Goal: Task Accomplishment & Management: Use online tool/utility

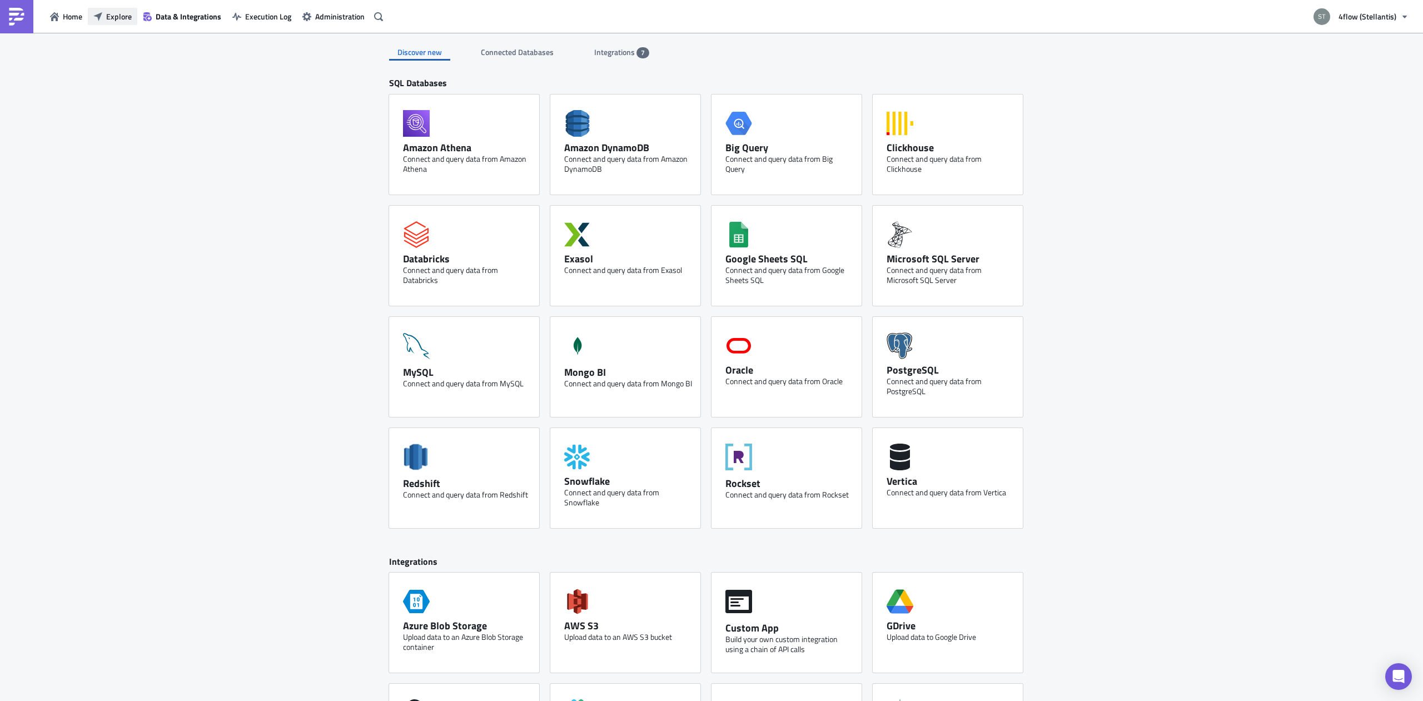
click at [105, 17] on button "Explore" at bounding box center [112, 16] width 49 height 17
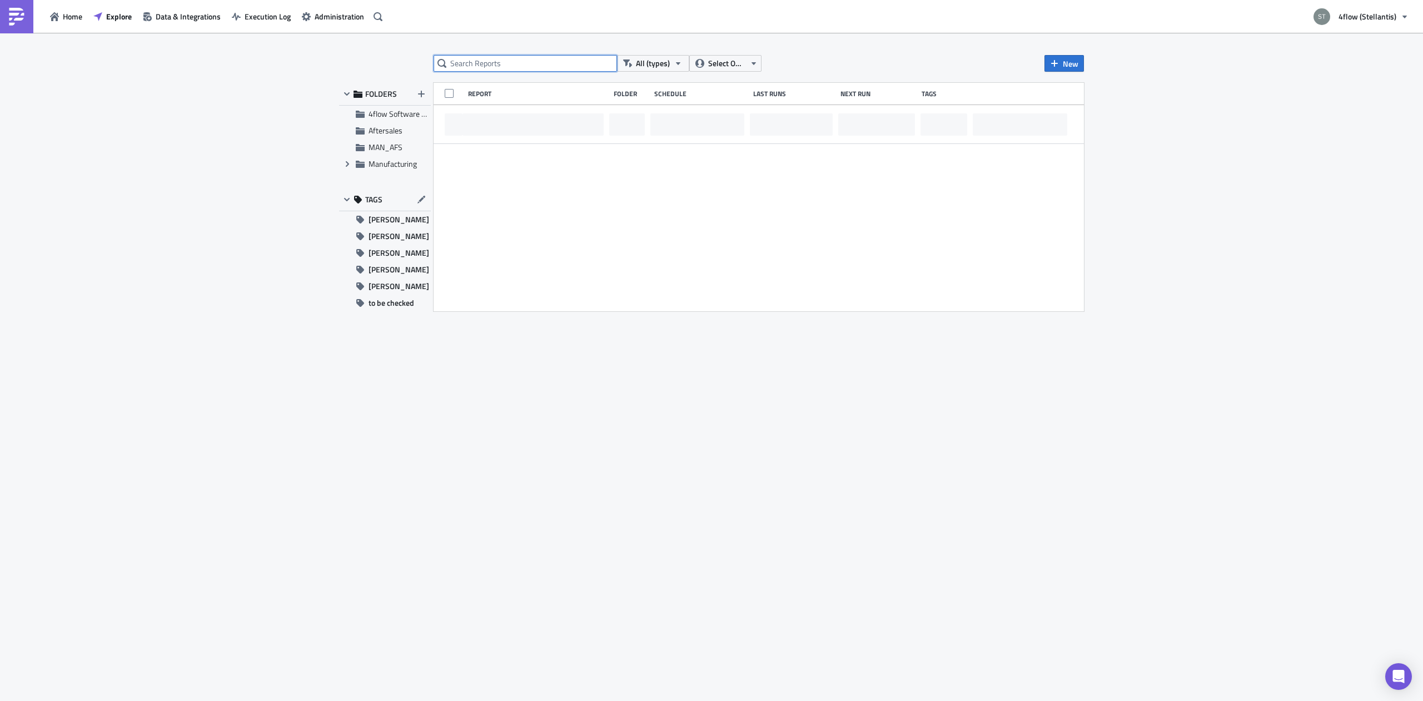
click at [505, 65] on input "text" at bounding box center [525, 63] width 183 height 17
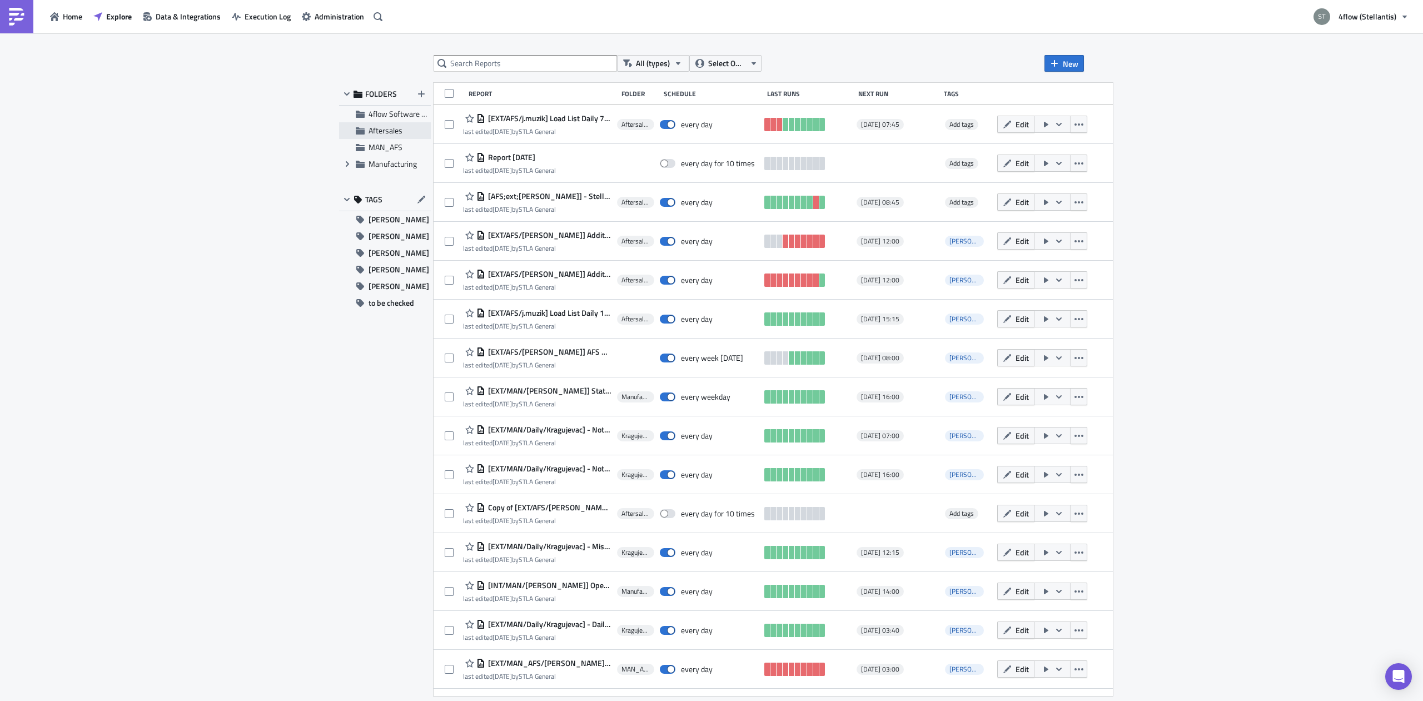
click at [384, 138] on div "Aftersales" at bounding box center [385, 130] width 92 height 17
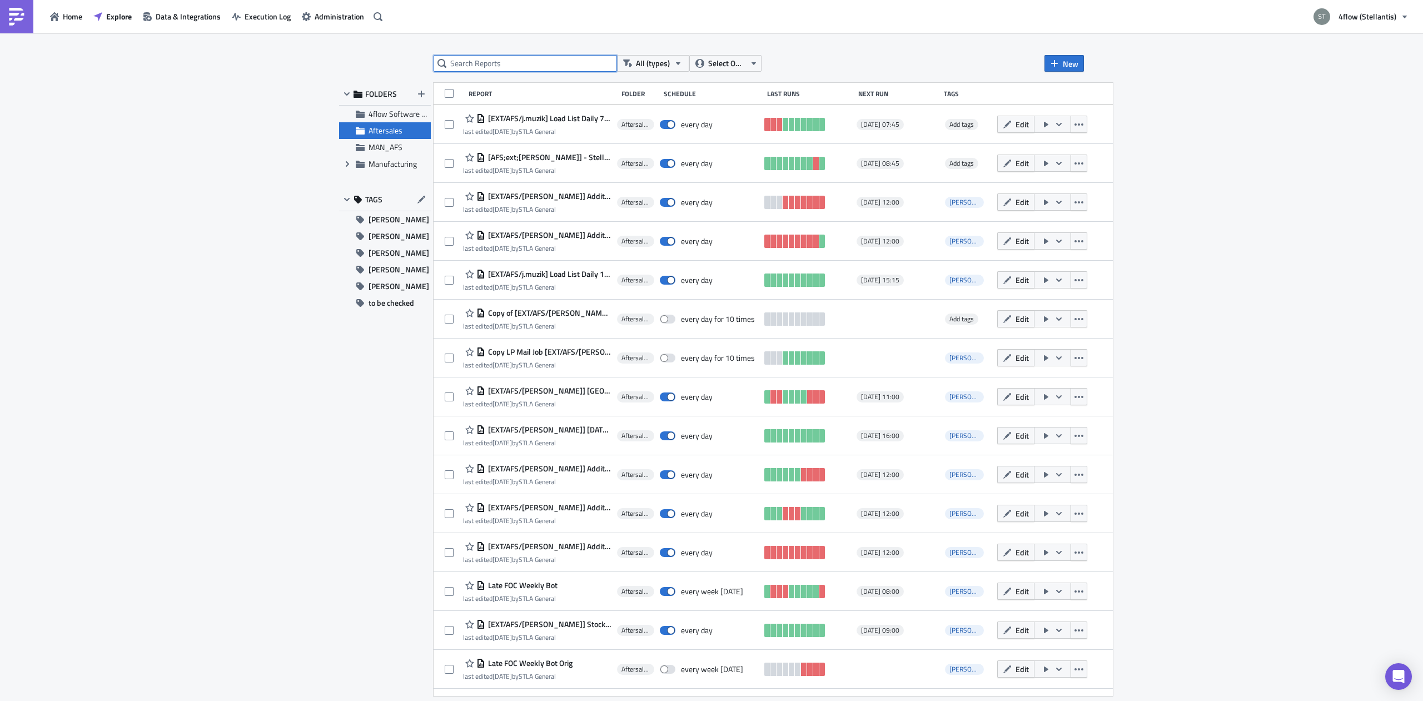
click at [484, 67] on input "text" at bounding box center [525, 63] width 183 height 17
type input "additional"
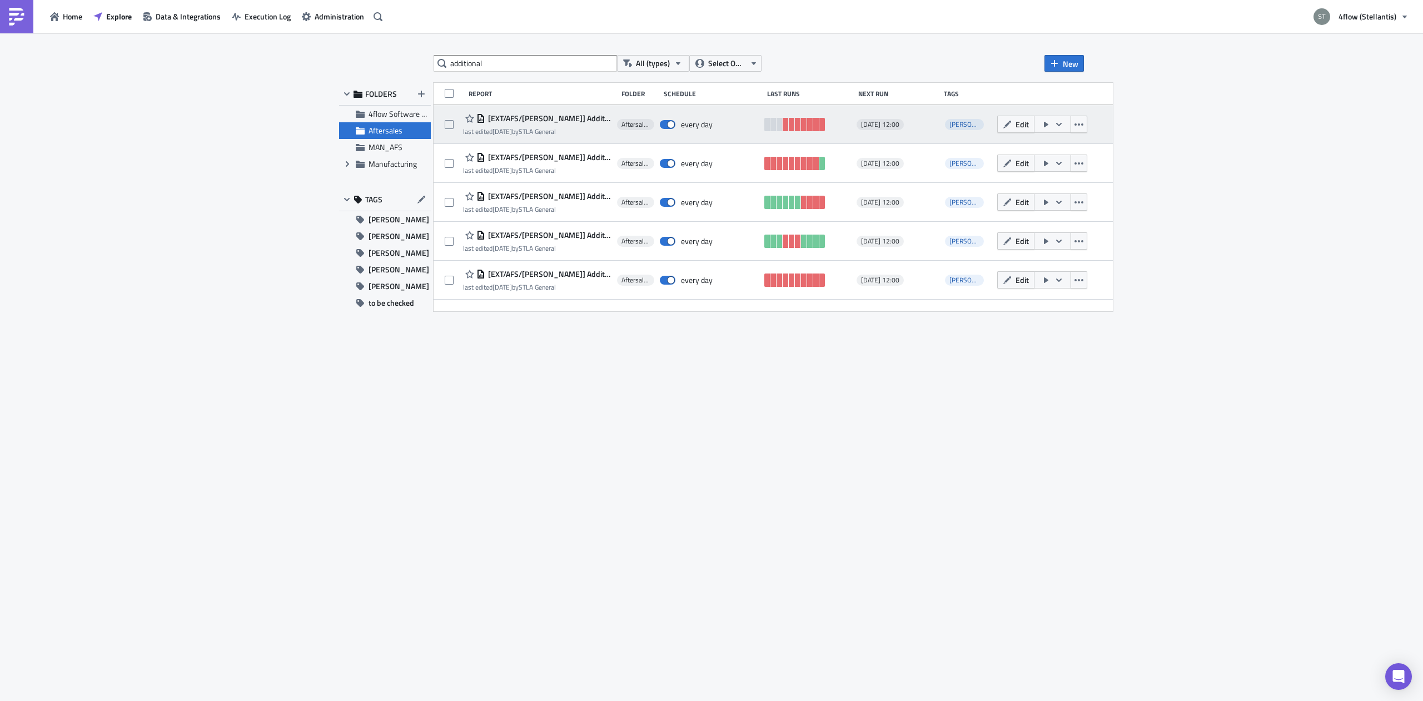
click at [581, 117] on span "[EXT/AFS/[PERSON_NAME]] Additional Return TOs Rivalta" at bounding box center [548, 118] width 126 height 10
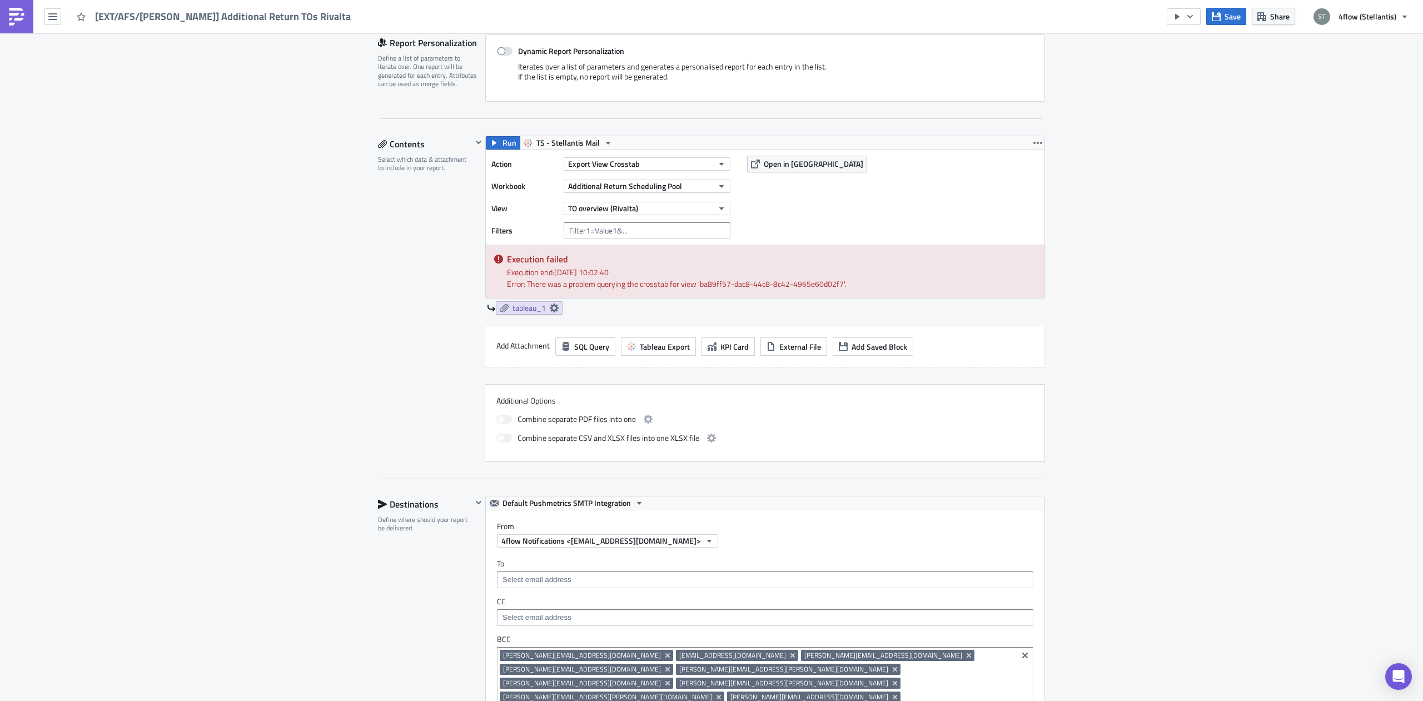
scroll to position [280, 0]
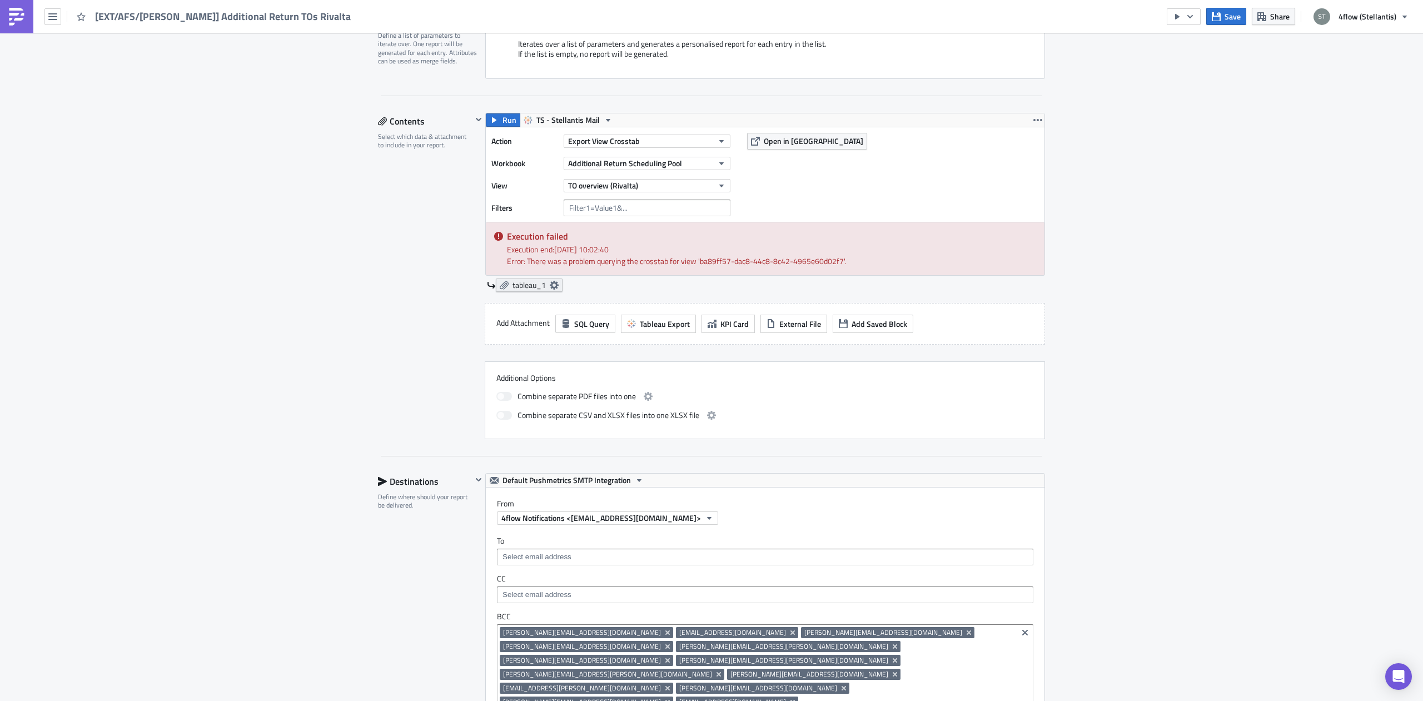
click at [550, 285] on icon at bounding box center [554, 285] width 9 height 9
click at [480, 341] on input "text" at bounding box center [485, 349] width 111 height 17
click at [429, 269] on div "Contents Select which data & attachment to include in your report." at bounding box center [425, 276] width 94 height 326
click at [606, 145] on span "Export View Crosstab" at bounding box center [604, 141] width 72 height 12
click at [604, 235] on div "Export View Excel" at bounding box center [614, 231] width 96 height 11
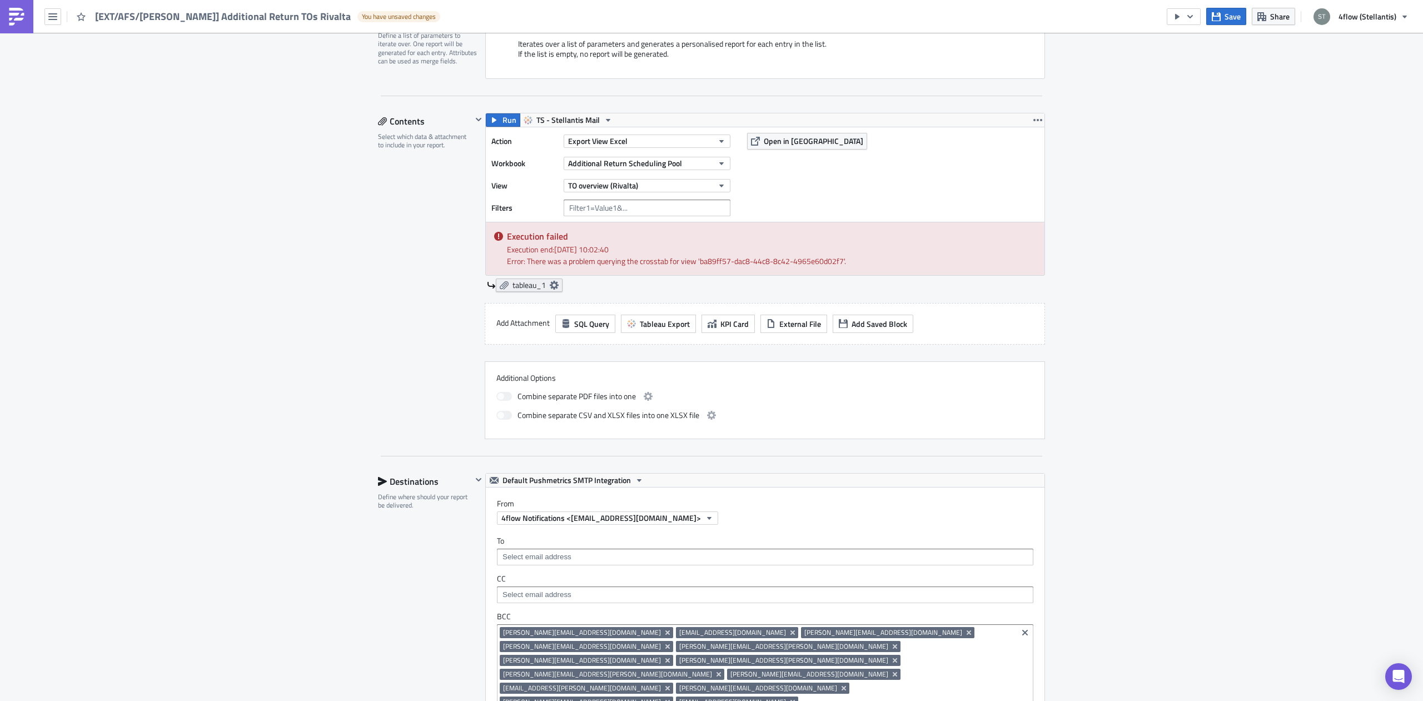
click at [552, 286] on icon at bounding box center [554, 285] width 9 height 9
click at [441, 356] on input "text" at bounding box center [485, 349] width 111 height 17
click at [380, 214] on div "Contents Select which data & attachment to include in your report." at bounding box center [425, 276] width 94 height 326
click at [619, 138] on span "Export View Excel" at bounding box center [597, 141] width 59 height 12
click at [619, 266] on div "Export View Crosstab" at bounding box center [614, 265] width 96 height 11
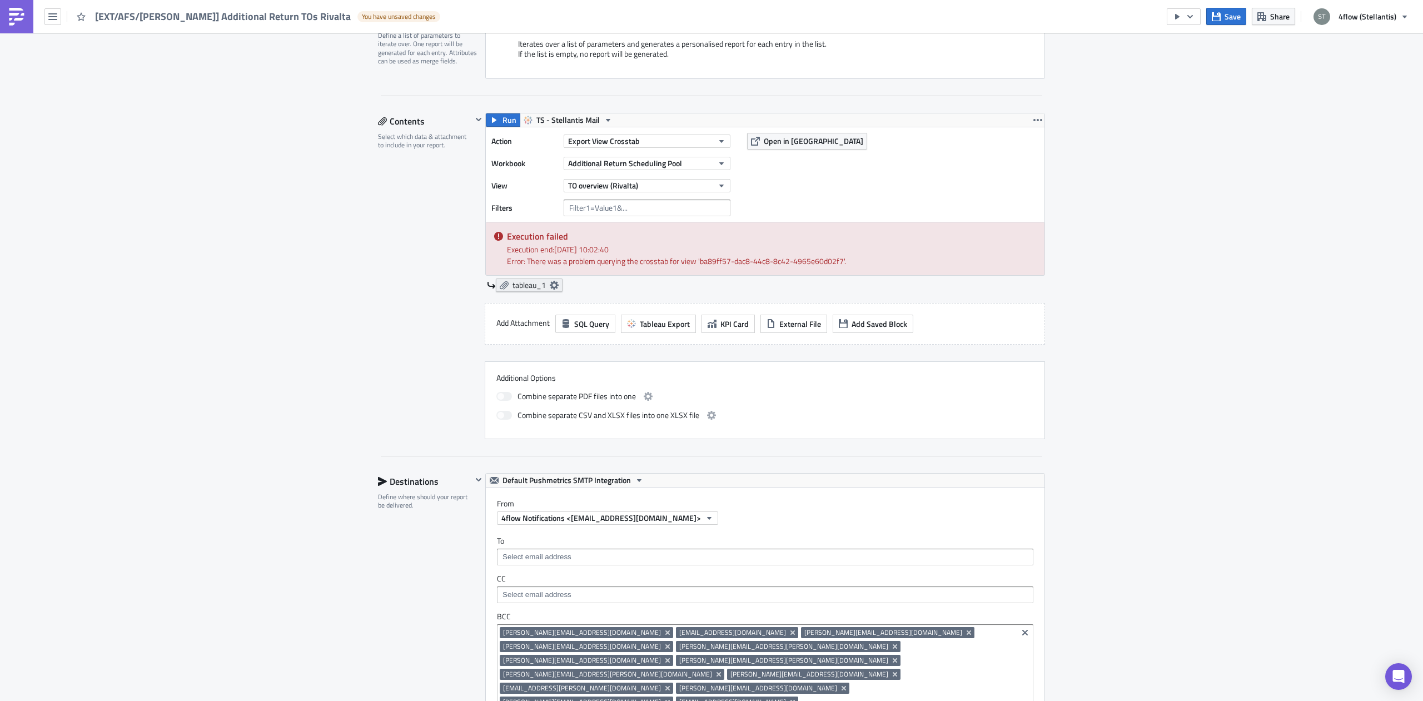
click at [551, 284] on icon at bounding box center [554, 285] width 9 height 9
click at [367, 256] on div "Aftersales Execution Log Edit " [EXT/AFS/n.schnier] Additional Return TOs Rival…" at bounding box center [711, 495] width 689 height 1485
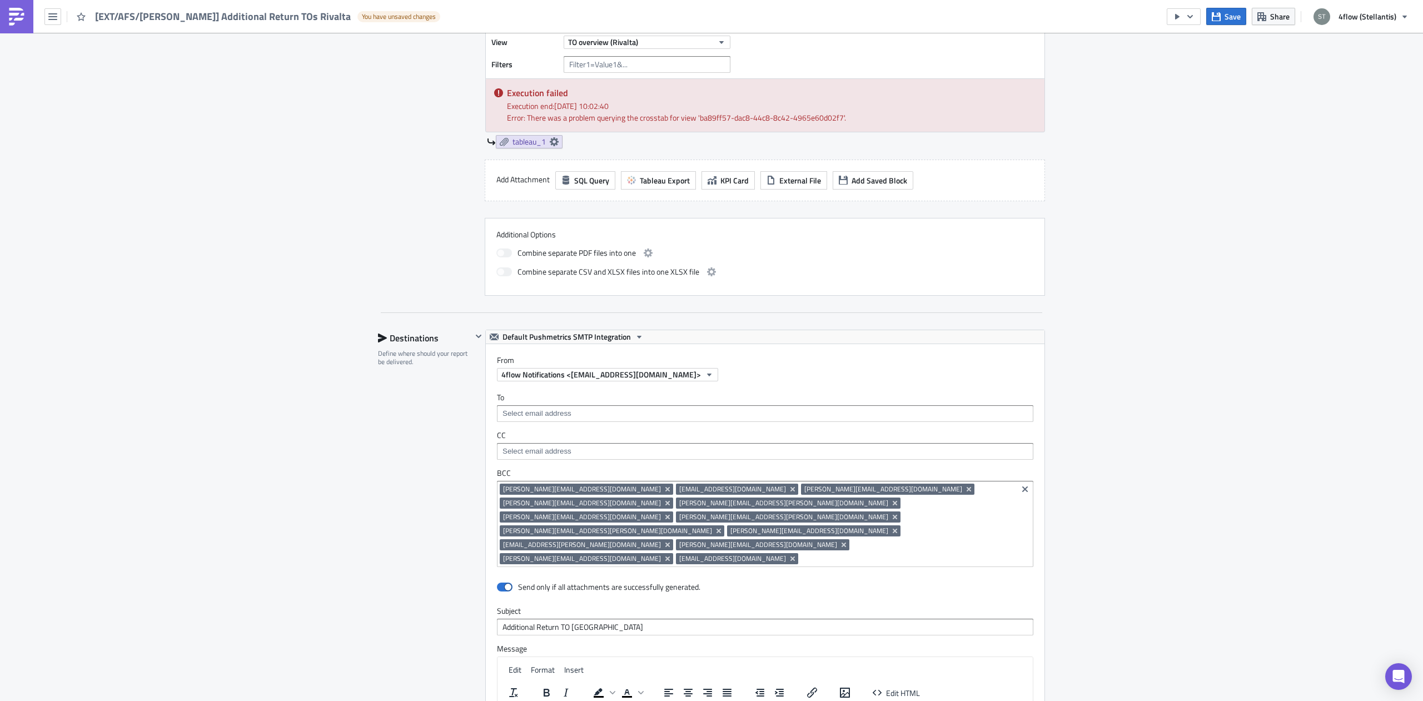
scroll to position [73, 0]
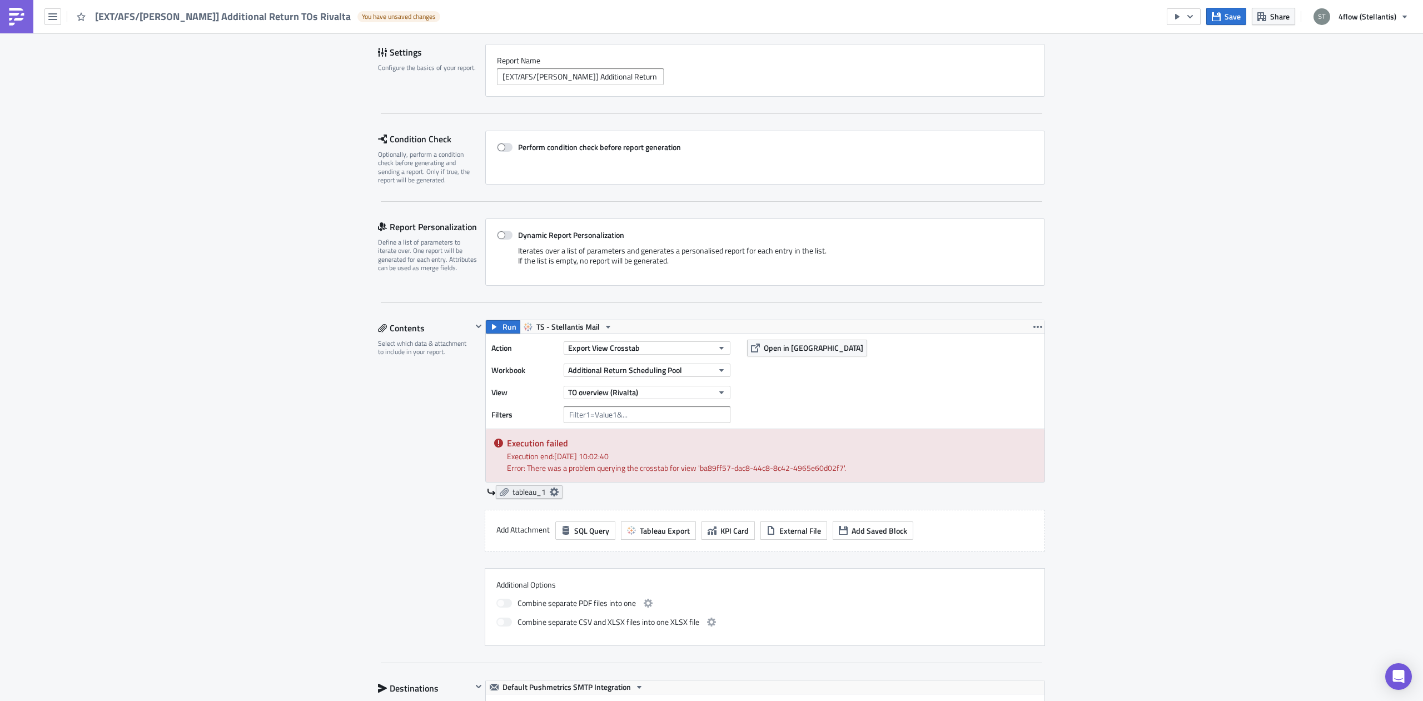
click at [551, 490] on icon at bounding box center [554, 492] width 9 height 9
click at [503, 561] on input "text" at bounding box center [485, 556] width 111 height 17
click at [367, 417] on div "Aftersales Execution Log Edit " [EXT/AFS/n.schnier] Additional Return TOs Rival…" at bounding box center [711, 701] width 689 height 1485
click at [554, 496] on link "tableau_1" at bounding box center [529, 491] width 67 height 13
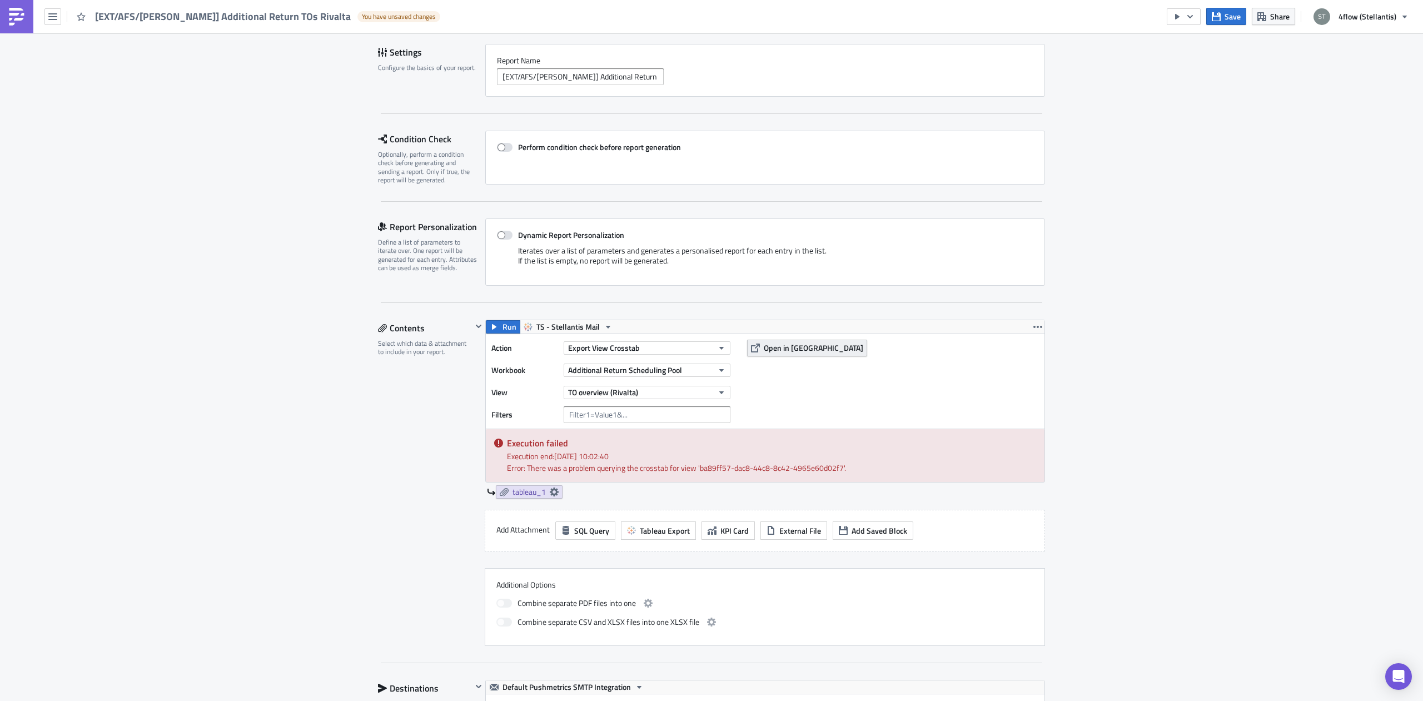
click at [764, 345] on span "Open in [GEOGRAPHIC_DATA]" at bounding box center [814, 348] width 100 height 12
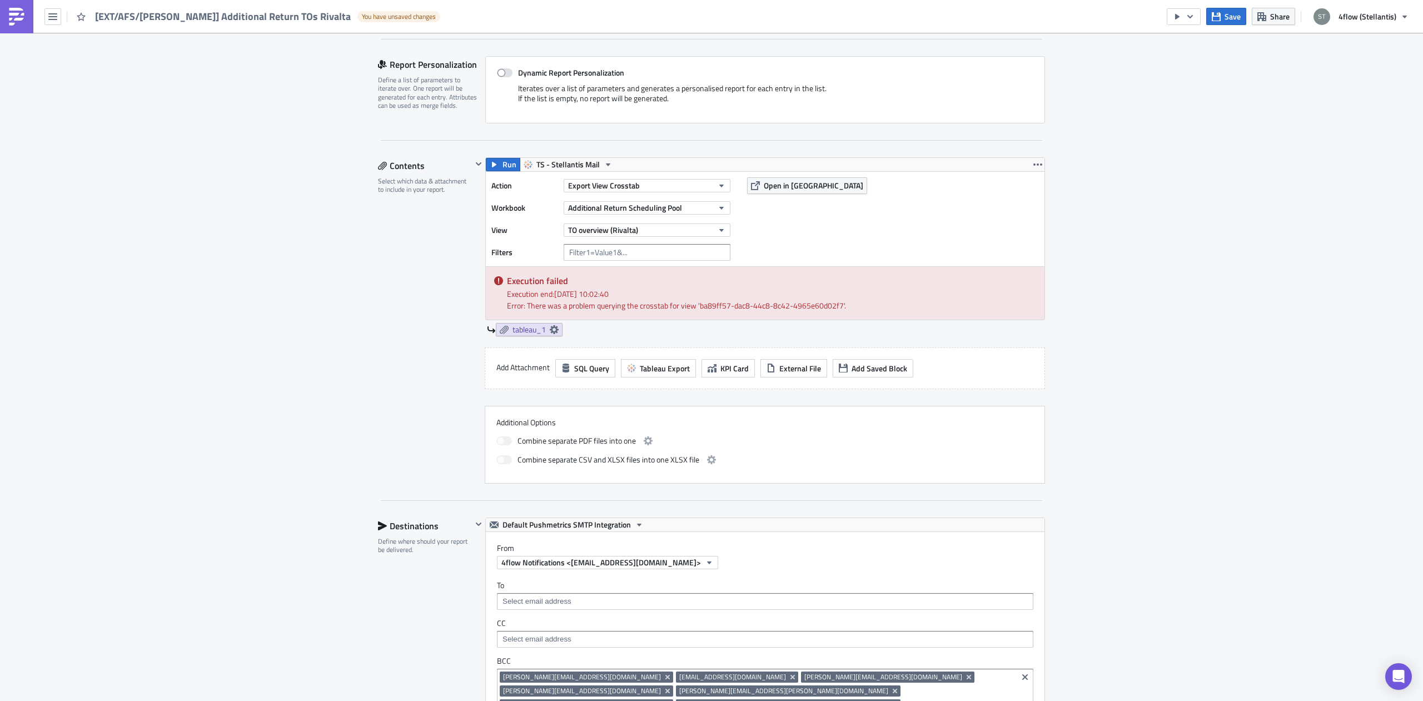
scroll to position [280, 0]
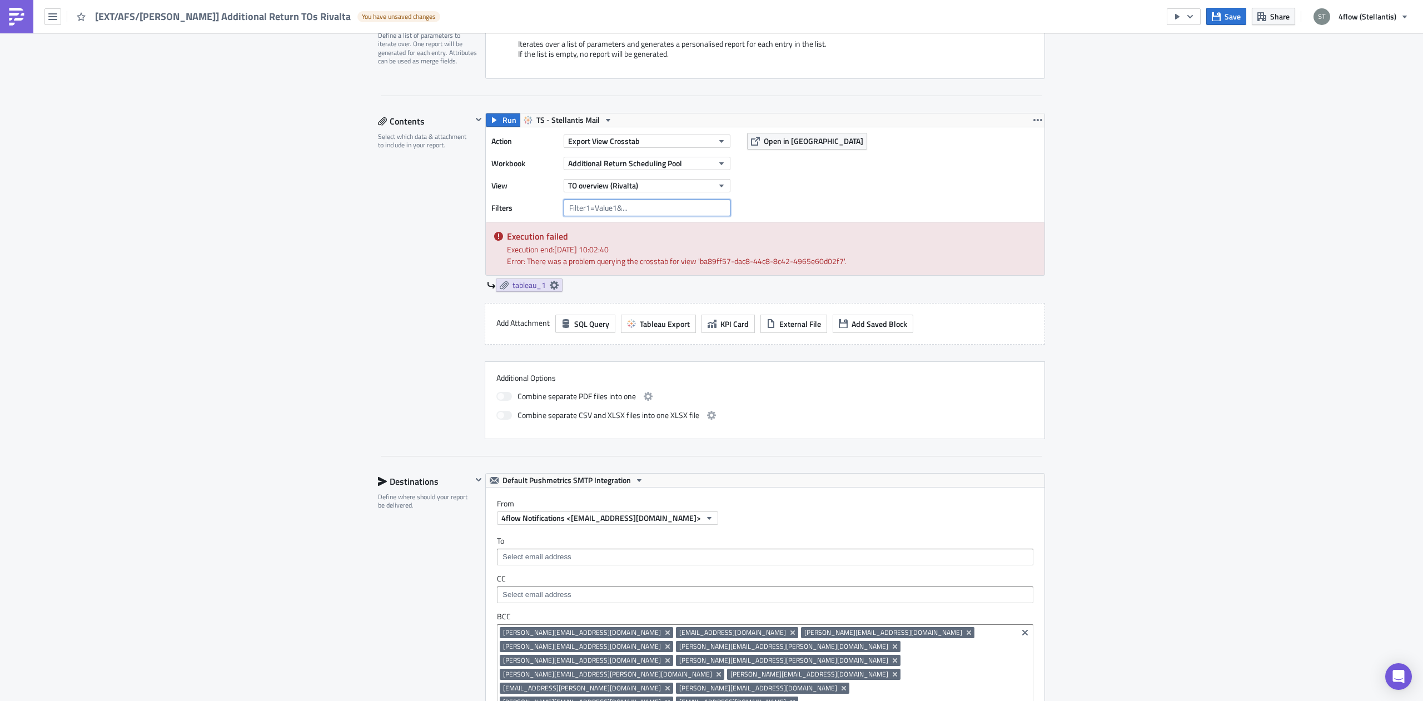
click at [592, 209] on input "text" at bounding box center [647, 208] width 167 height 17
click at [431, 209] on div "Contents Select which data & attachment to include in your report." at bounding box center [425, 276] width 94 height 326
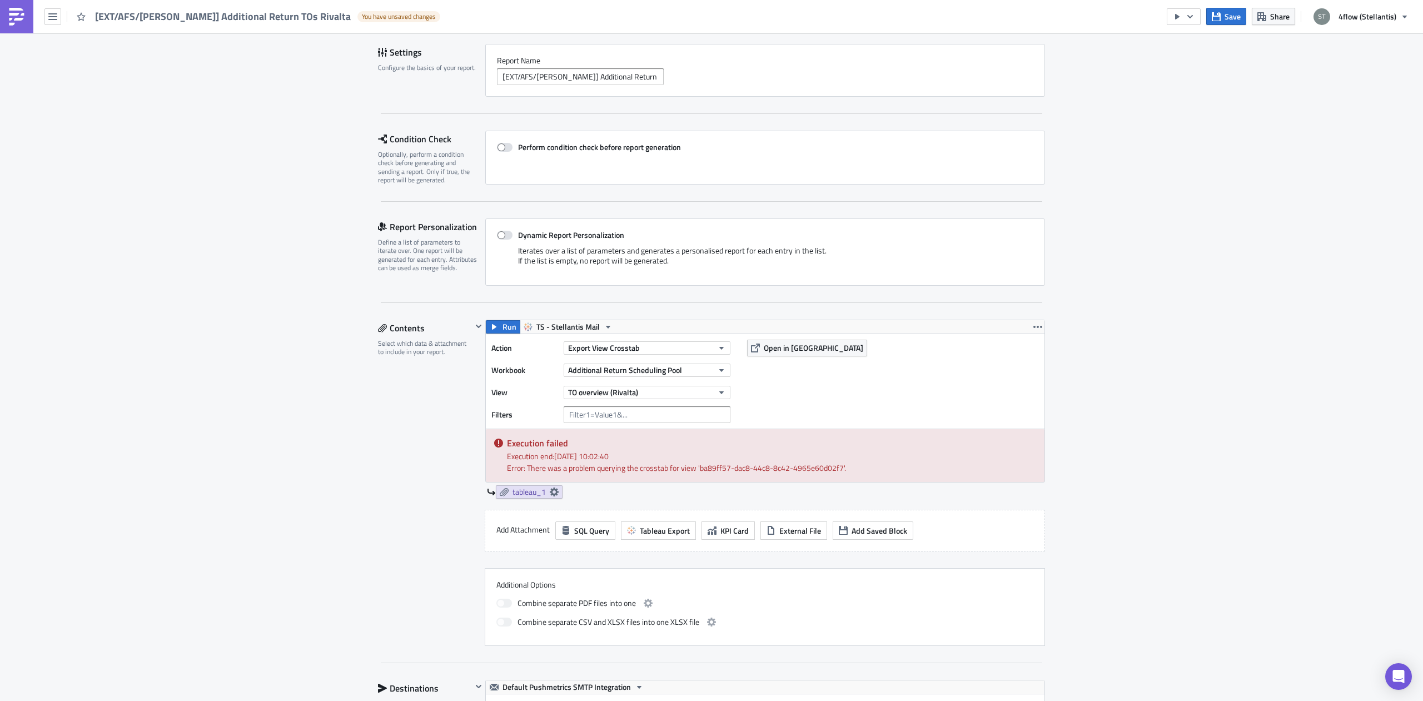
scroll to position [0, 0]
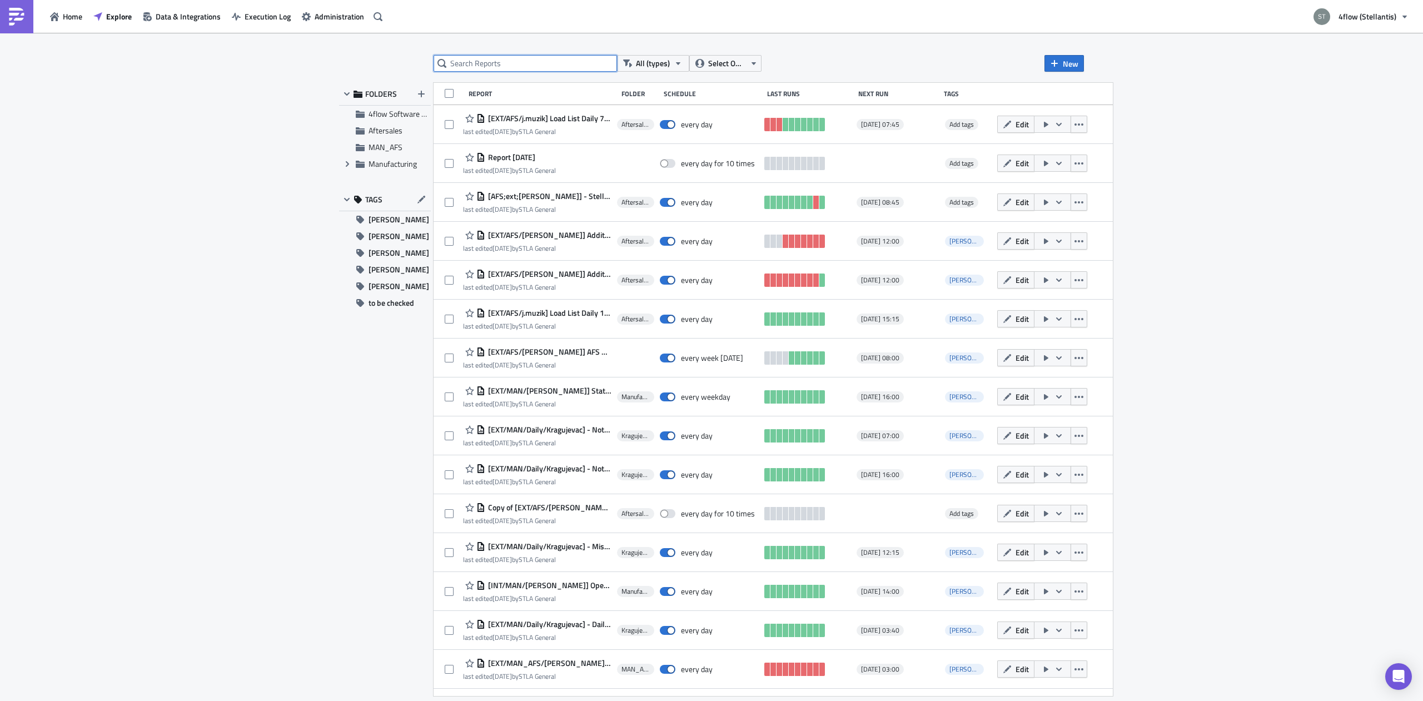
click at [513, 66] on input "text" at bounding box center [525, 63] width 183 height 17
type input "additional"
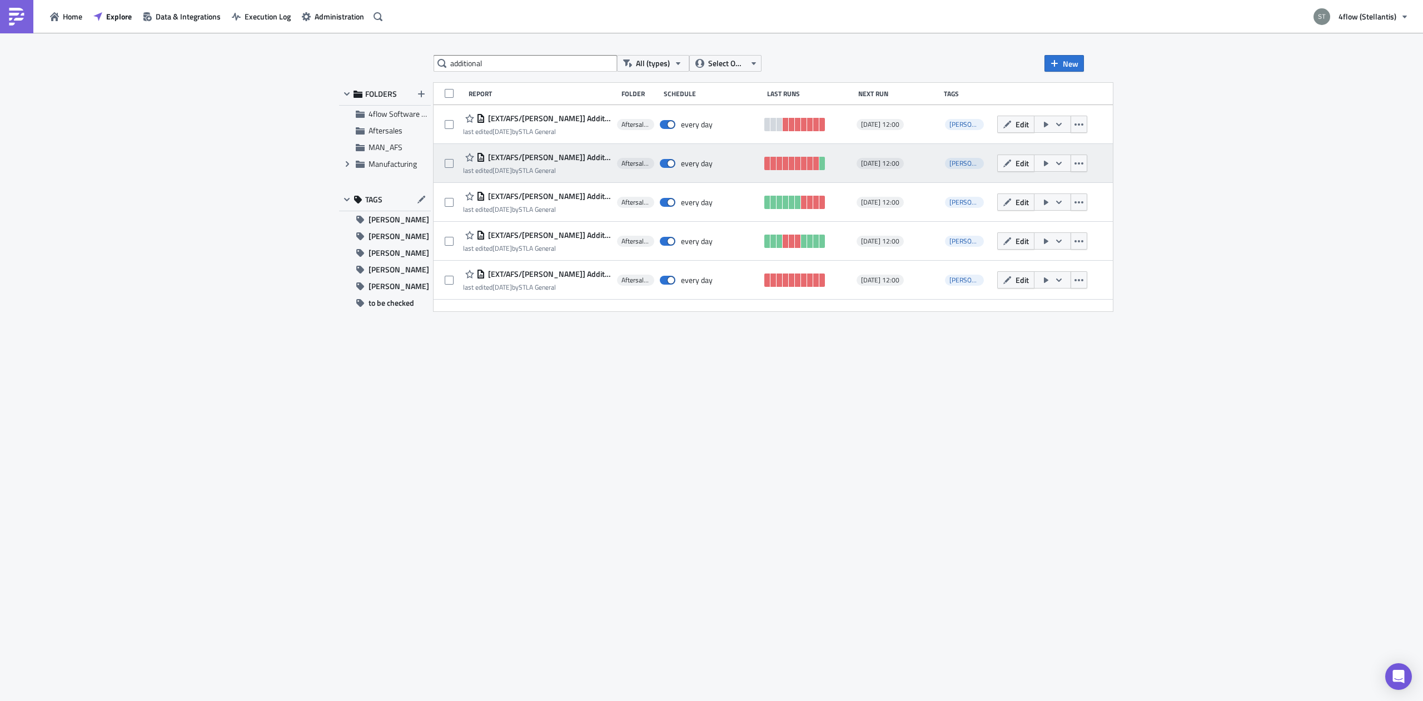
click at [577, 161] on span "[EXT/AFS/[PERSON_NAME]] Additional Return TOs [GEOGRAPHIC_DATA]" at bounding box center [548, 157] width 126 height 10
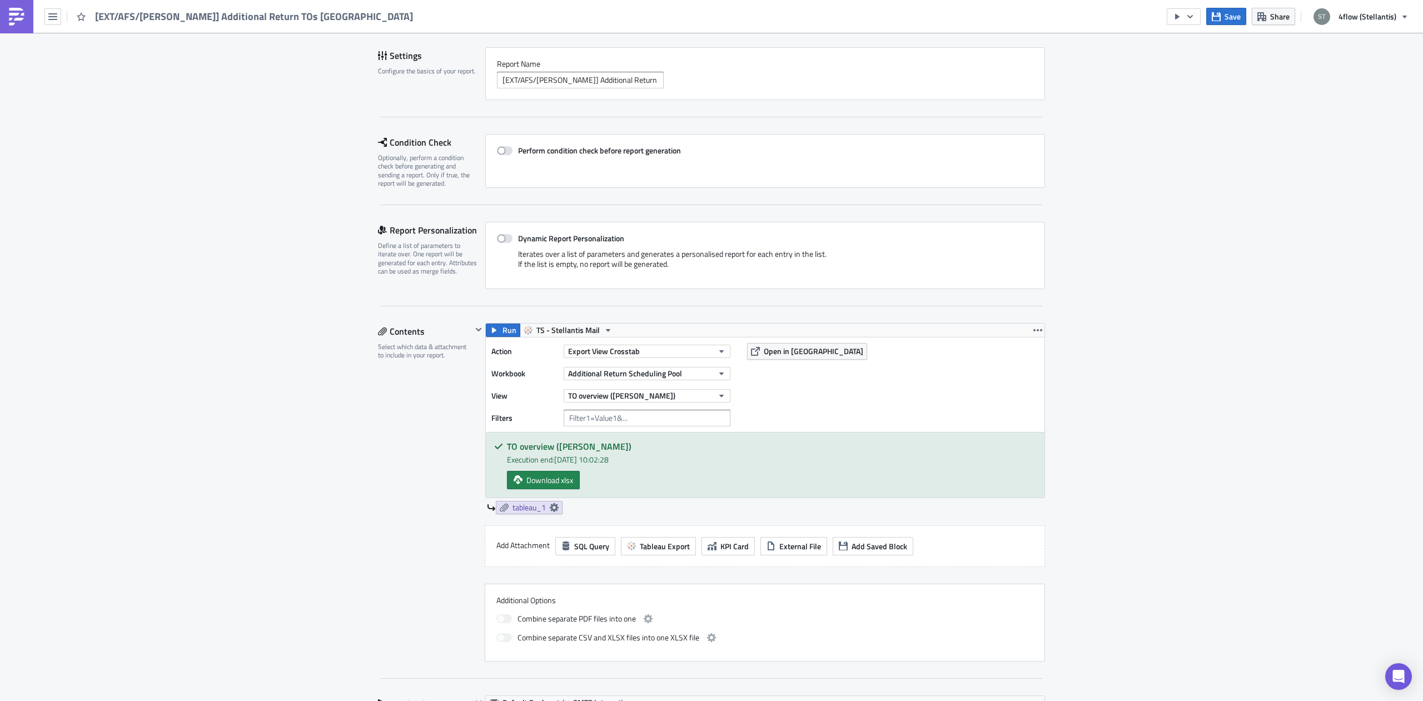
scroll to position [140, 0]
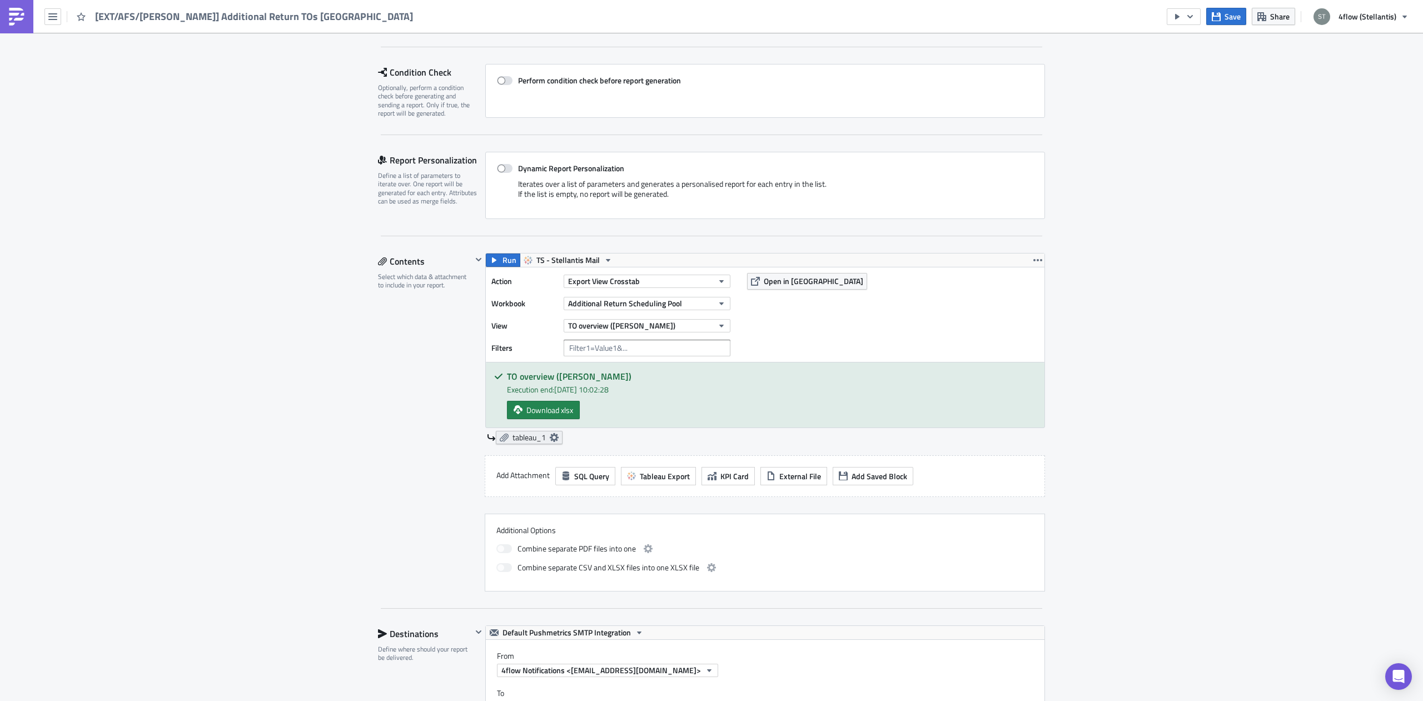
click at [553, 440] on icon at bounding box center [554, 437] width 9 height 9
click at [436, 409] on div "Contents Select which data & attachment to include in your report." at bounding box center [425, 422] width 94 height 339
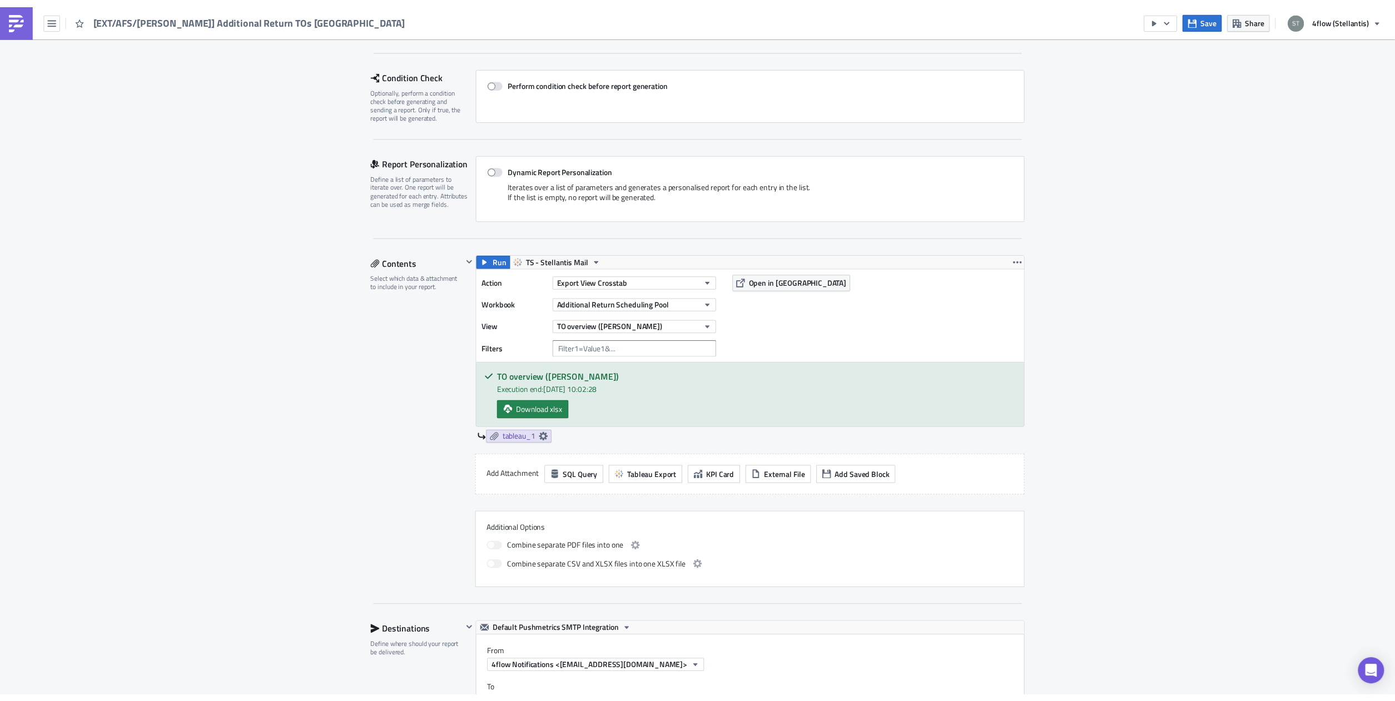
scroll to position [0, 0]
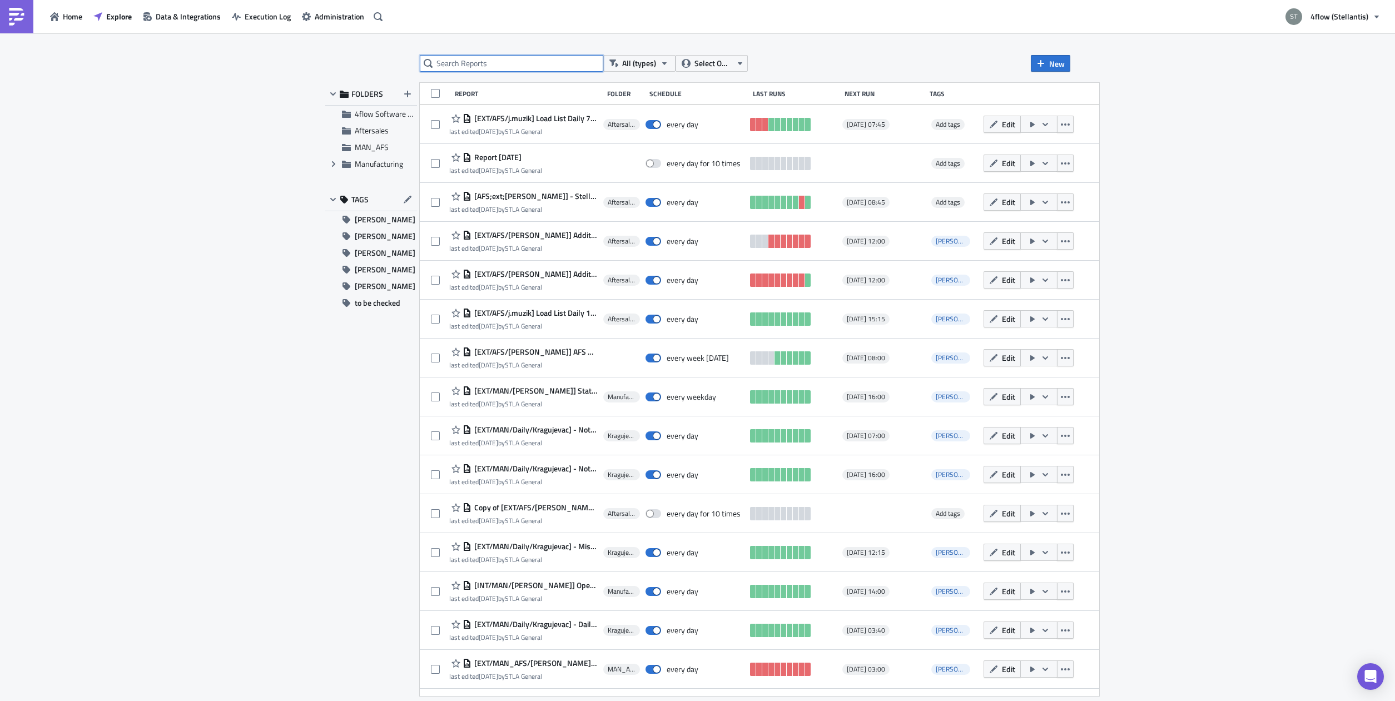
click at [476, 61] on input "text" at bounding box center [511, 63] width 183 height 17
type input "additional"
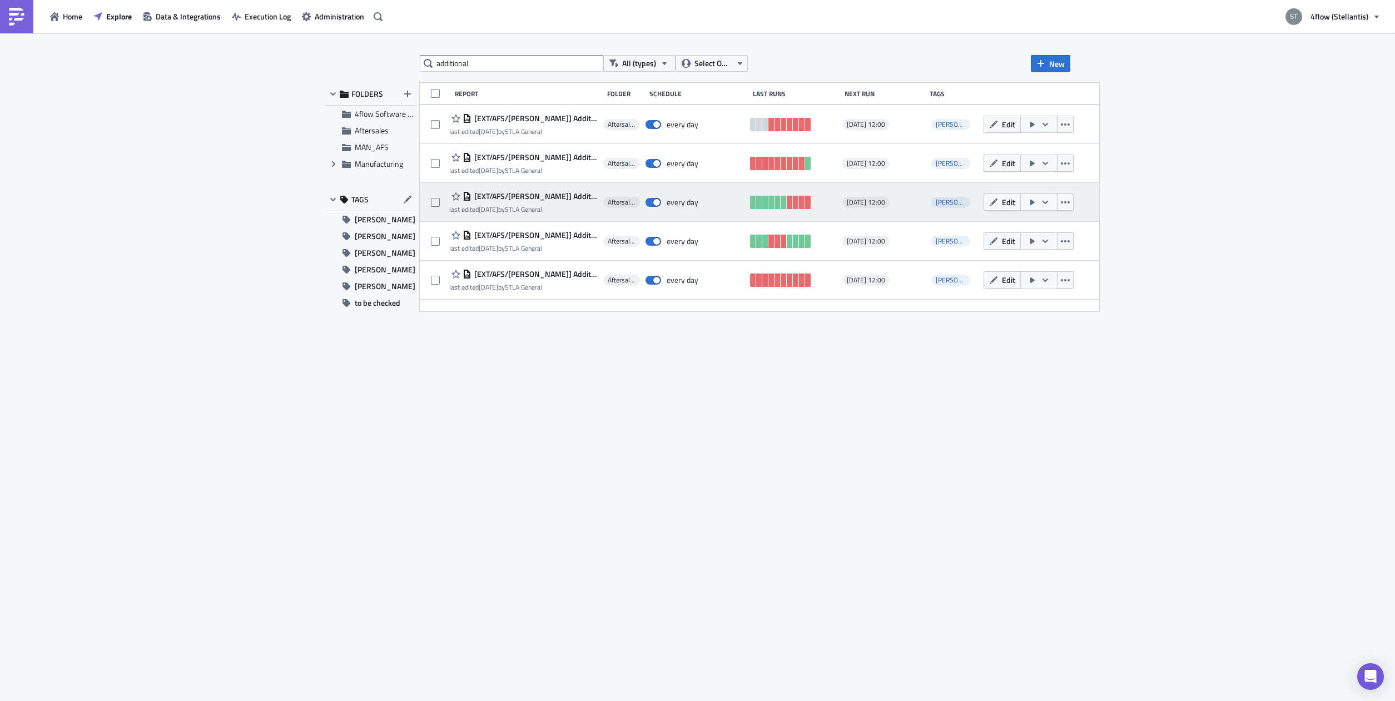
click at [559, 196] on span "[EXT/AFS/[PERSON_NAME]] Additional Return TOs Vesoul (EU Hubs)" at bounding box center [534, 196] width 126 height 10
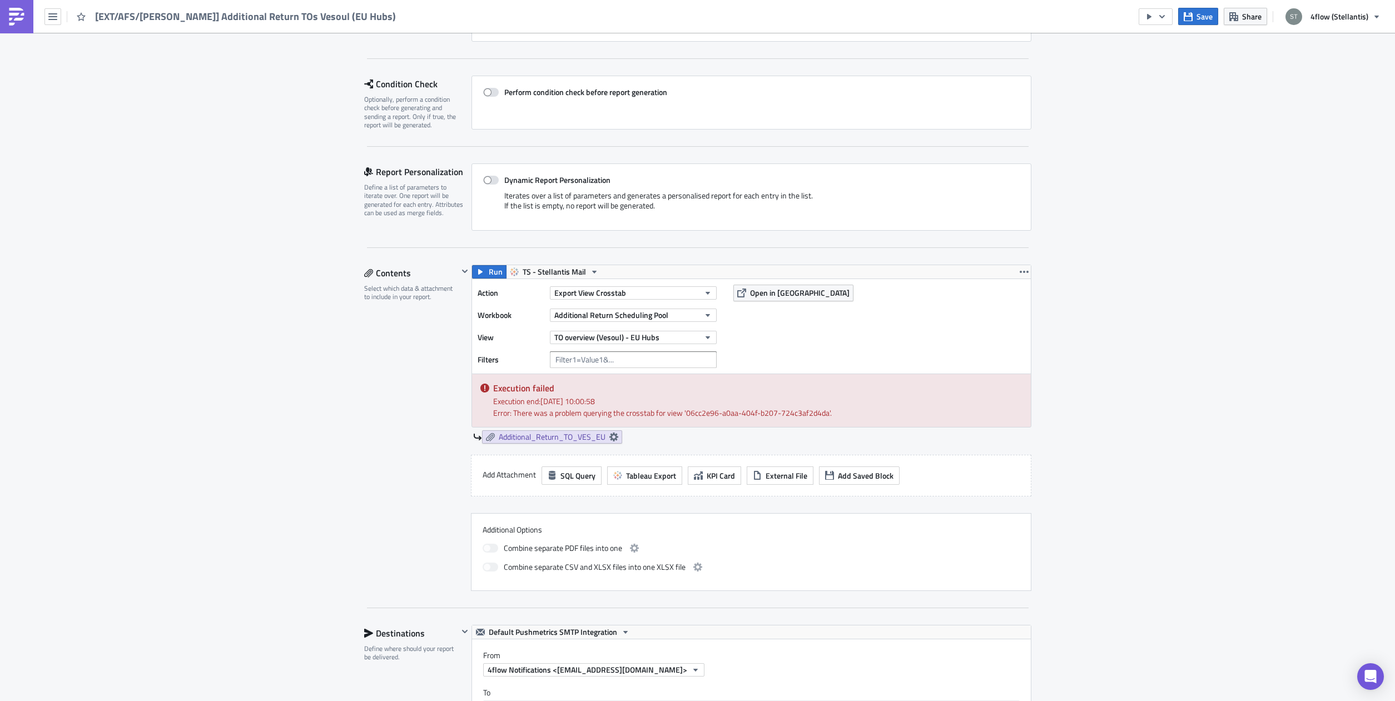
scroll to position [140, 0]
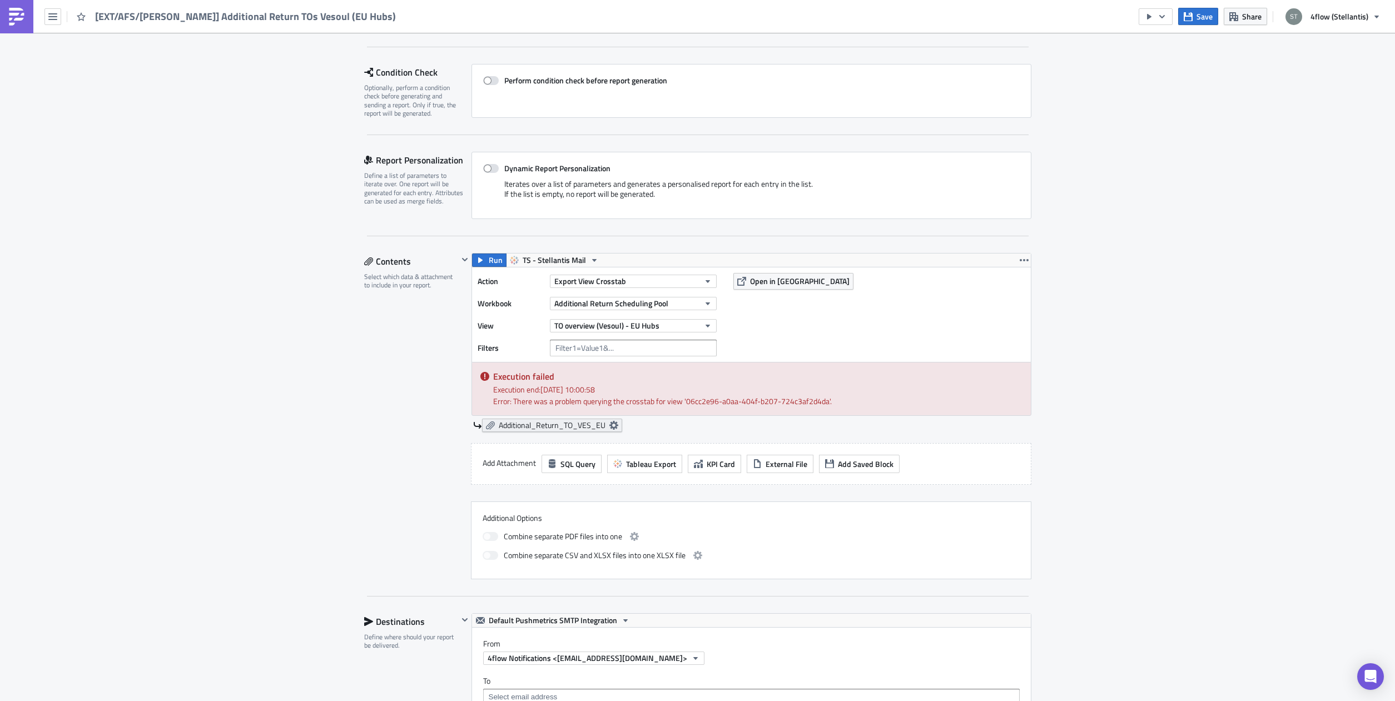
click at [609, 428] on icon at bounding box center [613, 425] width 9 height 9
drag, startPoint x: 547, startPoint y: 490, endPoint x: 669, endPoint y: 493, distance: 121.8
click at [600, 493] on input "Additional_Return_TO_VES_EU" at bounding box center [544, 489] width 111 height 17
click at [281, 395] on div "Aftersales Execution Log Edit " [EXT/AFS/n.schnier] Additional Return TOs Vesou…" at bounding box center [697, 608] width 1395 height 1430
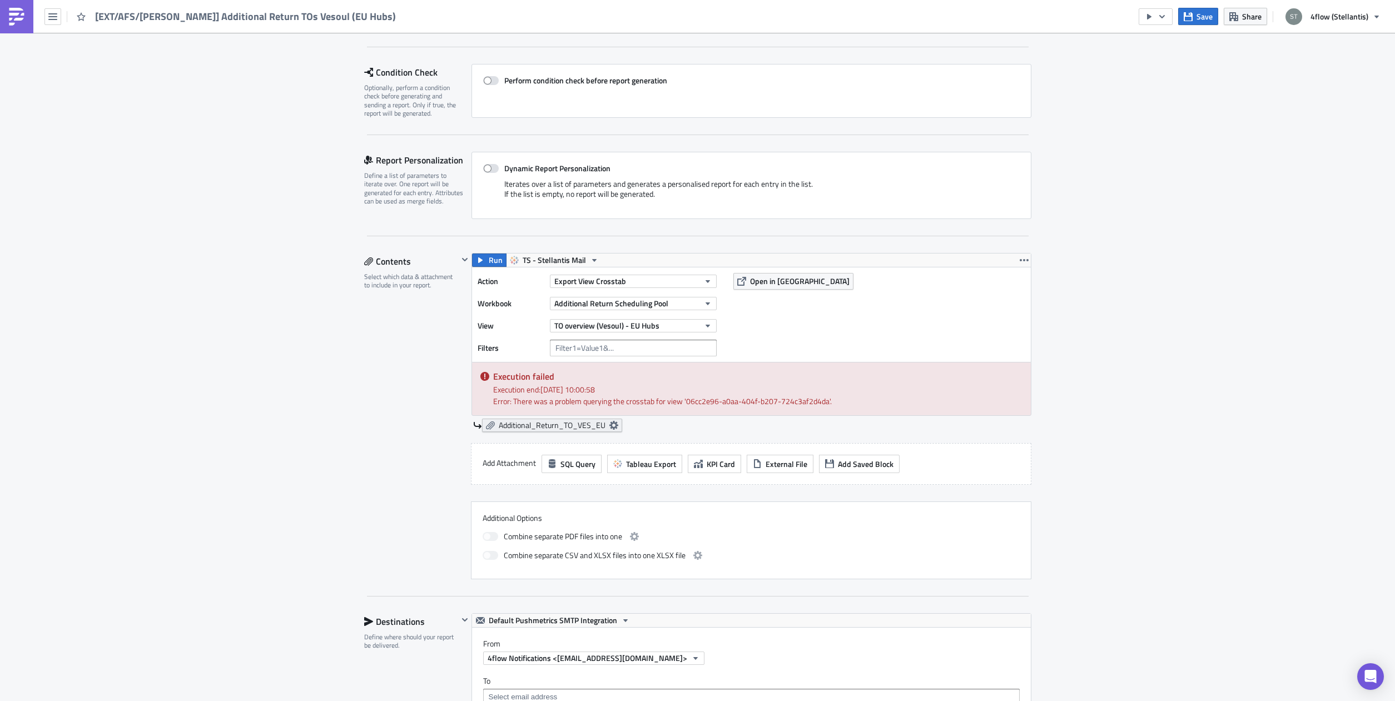
click at [610, 426] on icon at bounding box center [613, 425] width 9 height 9
drag, startPoint x: 536, startPoint y: 493, endPoint x: 627, endPoint y: 491, distance: 90.1
click at [600, 491] on input "Additional_Return_TO_VES_EU" at bounding box center [544, 489] width 111 height 17
click at [595, 489] on input "Additional_Return_TO_VES_EU" at bounding box center [544, 489] width 111 height 17
click at [335, 404] on div "Aftersales Execution Log Edit " [EXT/AFS/n.schnier] Additional Return TOs Vesou…" at bounding box center [697, 608] width 1395 height 1430
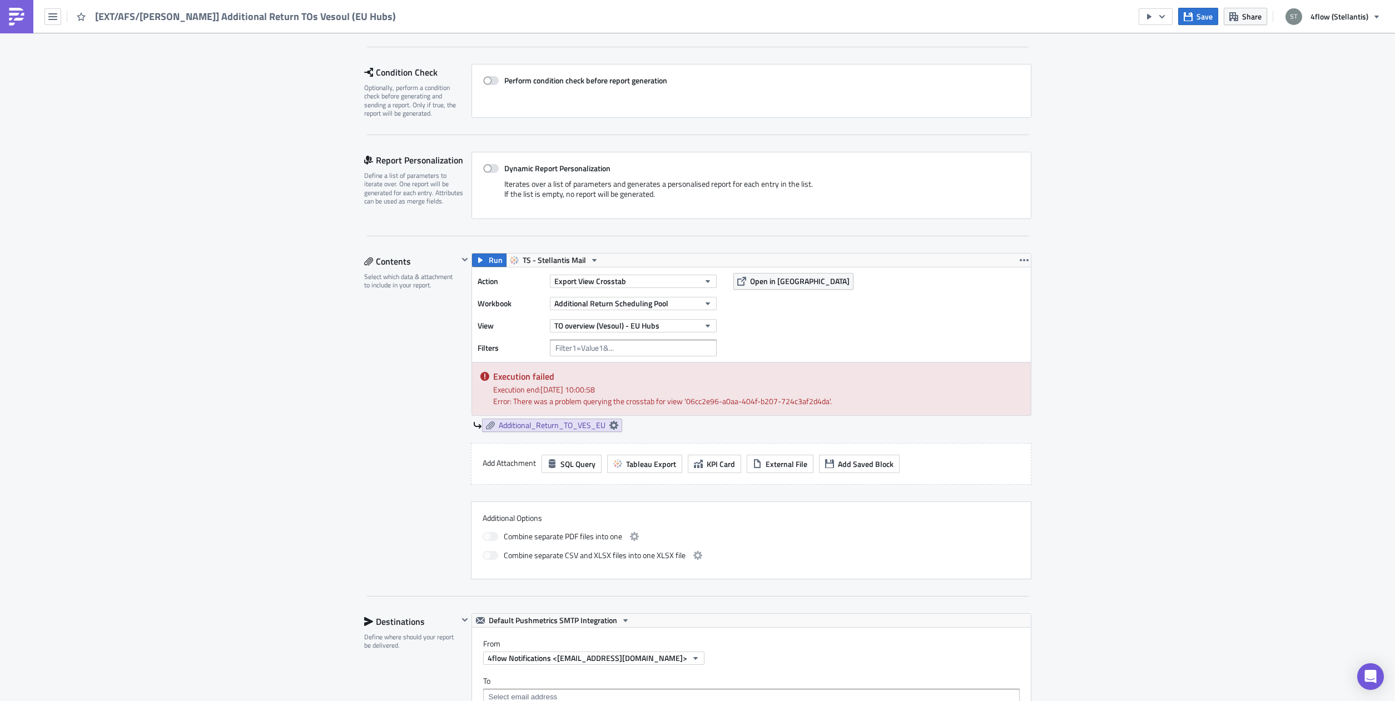
click at [338, 400] on div "Aftersales Execution Log Edit " [EXT/AFS/n.schnier] Additional Return TOs Vesou…" at bounding box center [697, 608] width 1395 height 1430
click at [609, 423] on icon at bounding box center [613, 425] width 9 height 9
click at [551, 495] on input "Additional_Return_TO_VES_EU" at bounding box center [544, 489] width 111 height 17
drag, startPoint x: 551, startPoint y: 495, endPoint x: 620, endPoint y: 490, distance: 69.6
click at [600, 490] on input "Additional_Return_TO_VES_EU" at bounding box center [544, 489] width 111 height 17
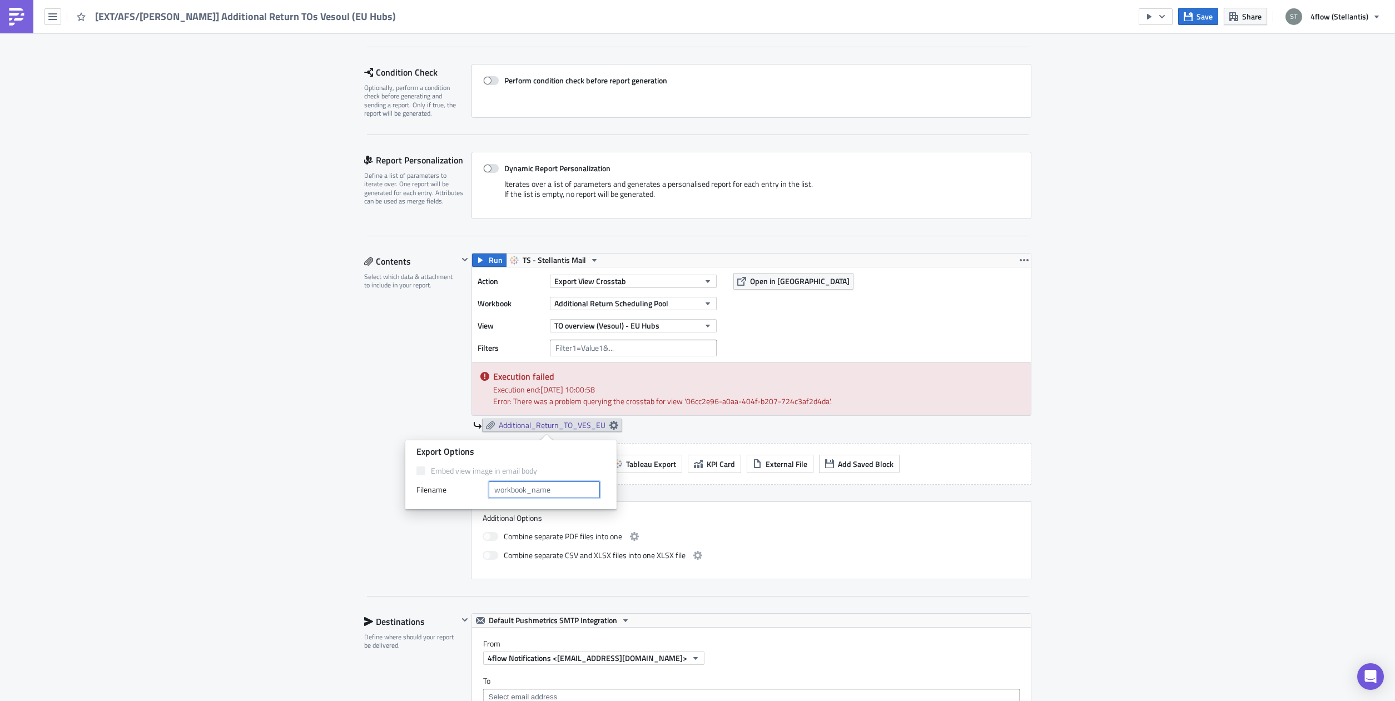
scroll to position [0, 0]
click at [413, 351] on div "Contents Select which data & attachment to include in your report." at bounding box center [411, 416] width 94 height 326
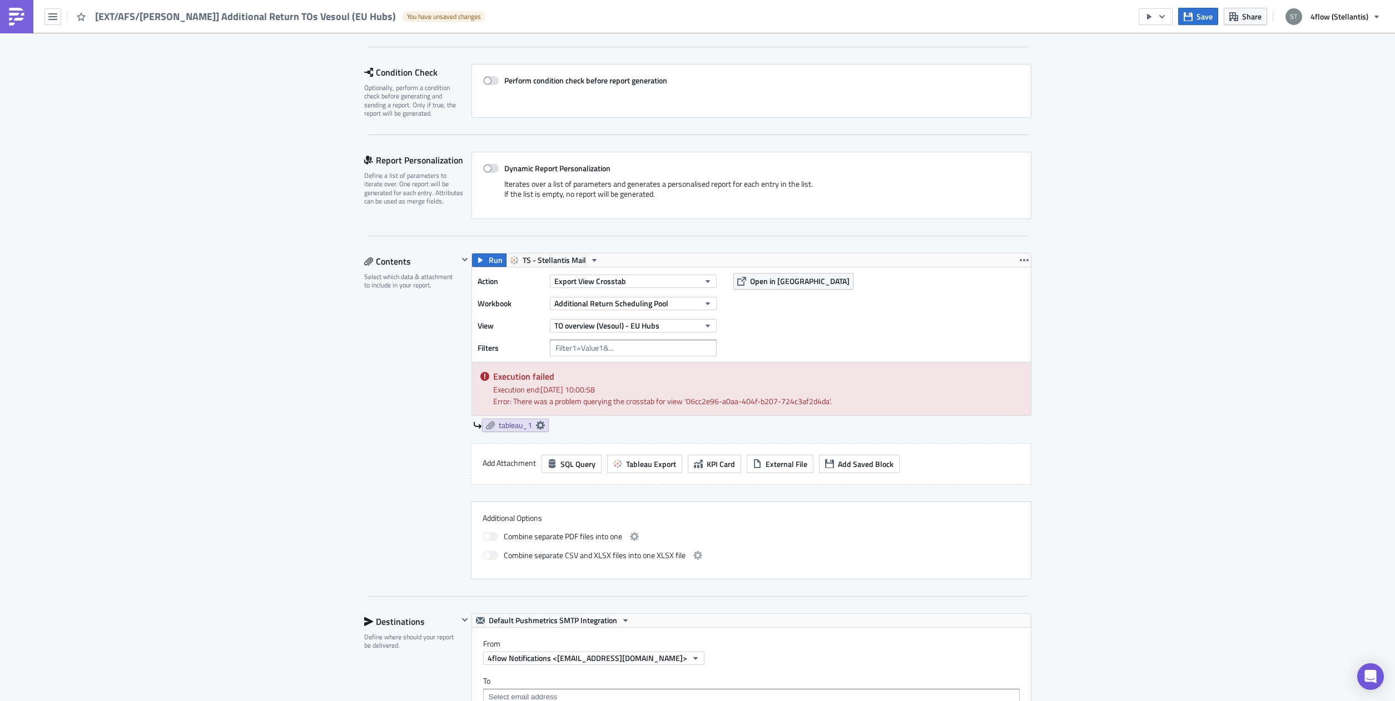
click at [1210, 7] on div "Save Share 4flow (Stellantis)" at bounding box center [1263, 16] width 248 height 33
click at [1201, 19] on span "Save" at bounding box center [1204, 17] width 16 height 12
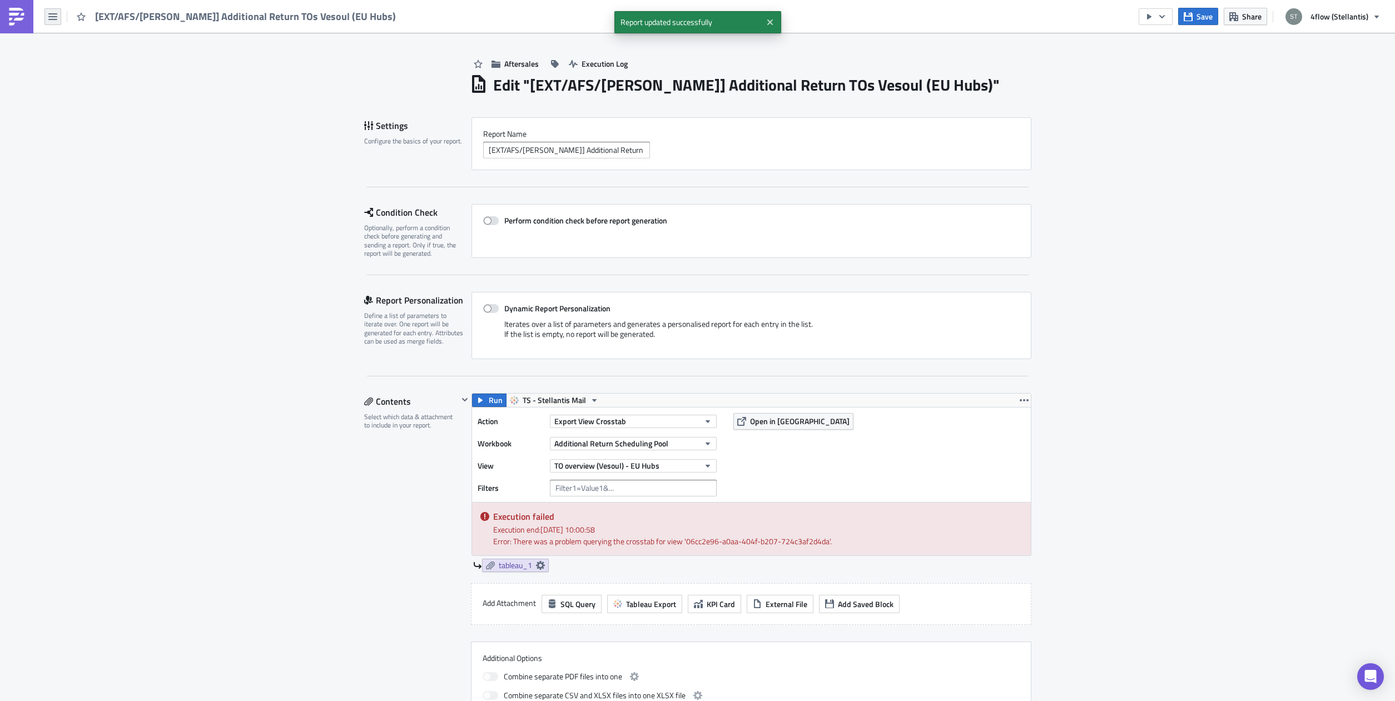
click at [51, 18] on icon "button" at bounding box center [52, 16] width 9 height 9
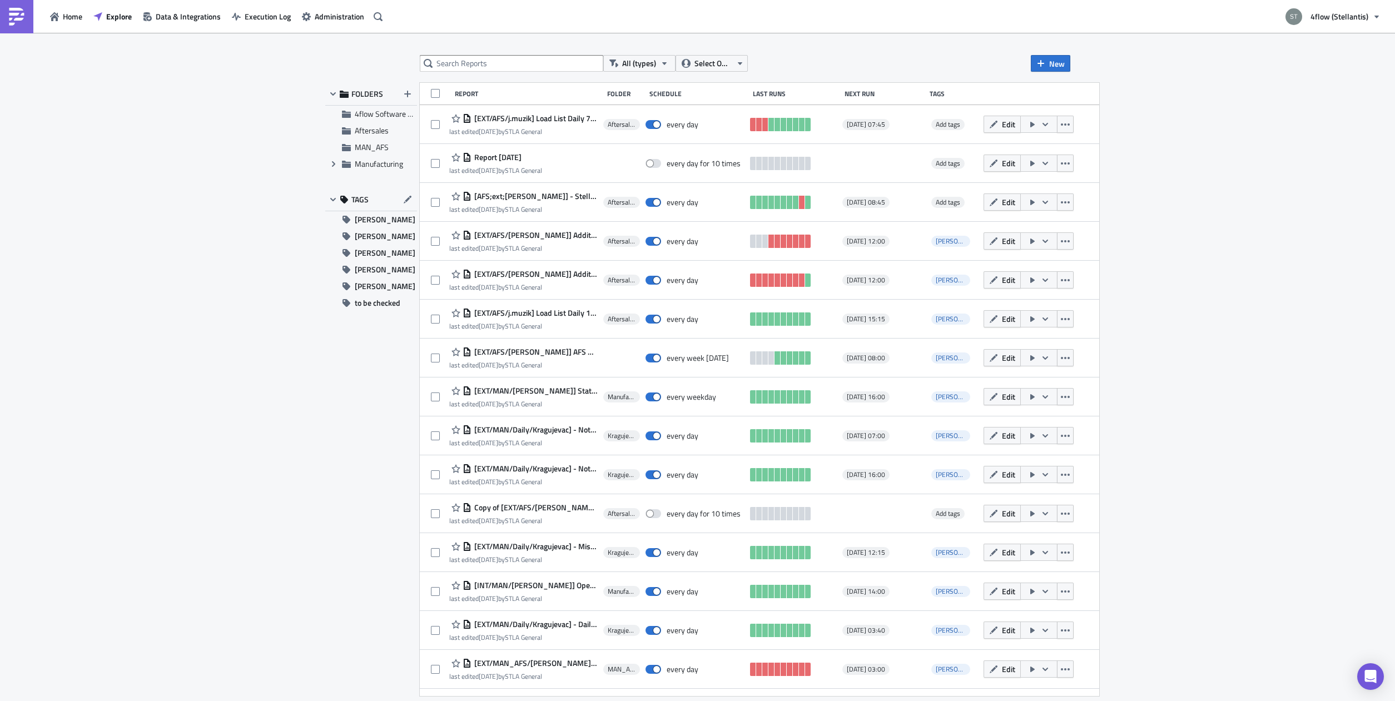
click at [498, 73] on div "All (types) Select Owner New FOLDERS 4flow Software KAM Aftersales MAN_AFS Expa…" at bounding box center [698, 367] width 756 height 625
click at [498, 68] on input "text" at bounding box center [511, 63] width 183 height 17
type input "additional"
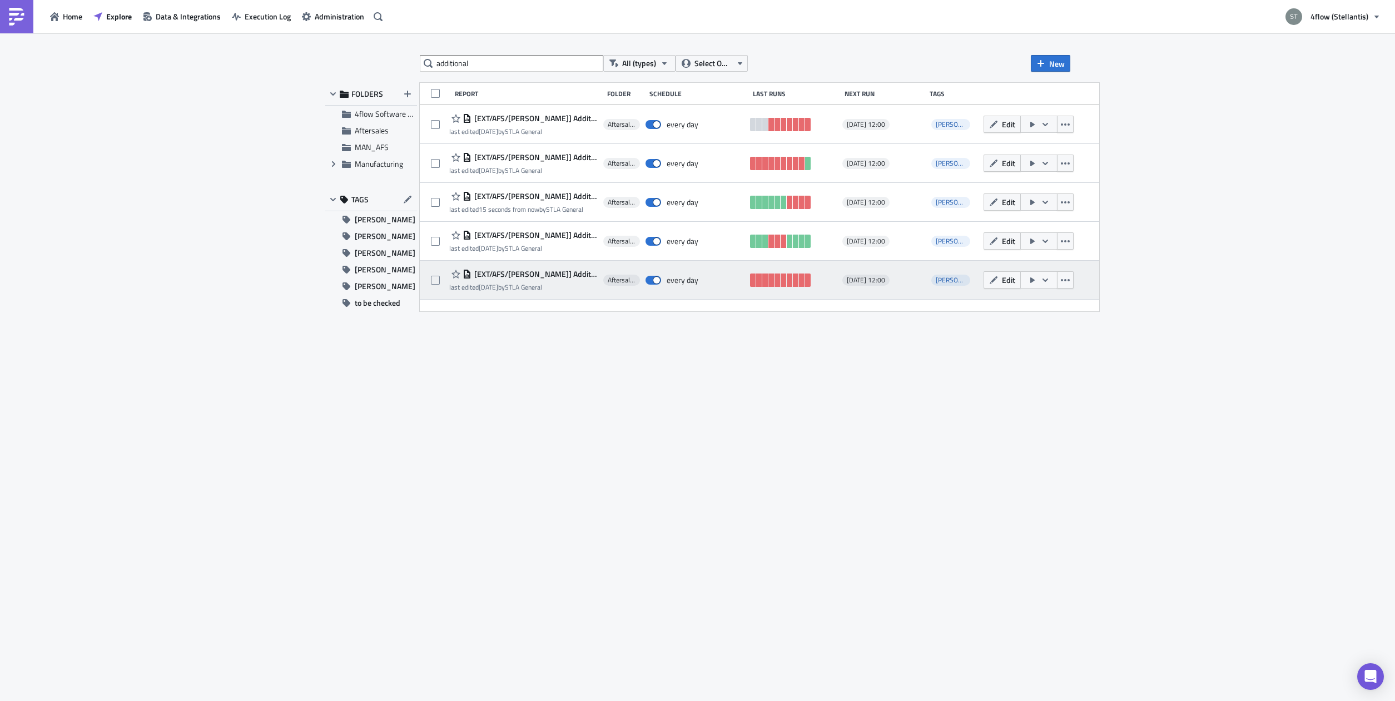
click at [536, 271] on span "[EXT/AFS/[PERSON_NAME]] Additional Return TOs [GEOGRAPHIC_DATA]" at bounding box center [534, 274] width 126 height 10
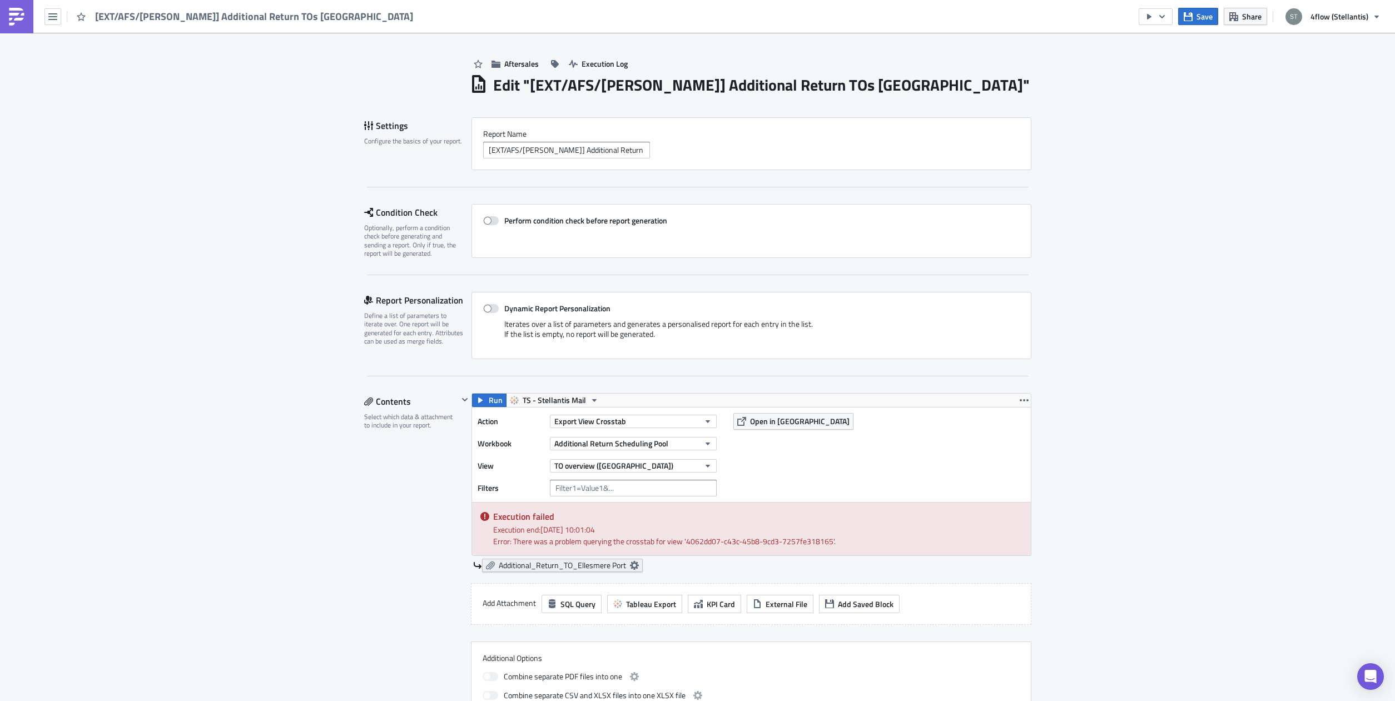
click at [613, 566] on span "Additional_Return_TO_Ellesmere Port" at bounding box center [562, 565] width 127 height 10
drag, startPoint x: 612, startPoint y: 627, endPoint x: 697, endPoint y: 627, distance: 84.5
click at [621, 627] on input "Additional_Return_TO_Ellesmere Port" at bounding box center [565, 630] width 111 height 17
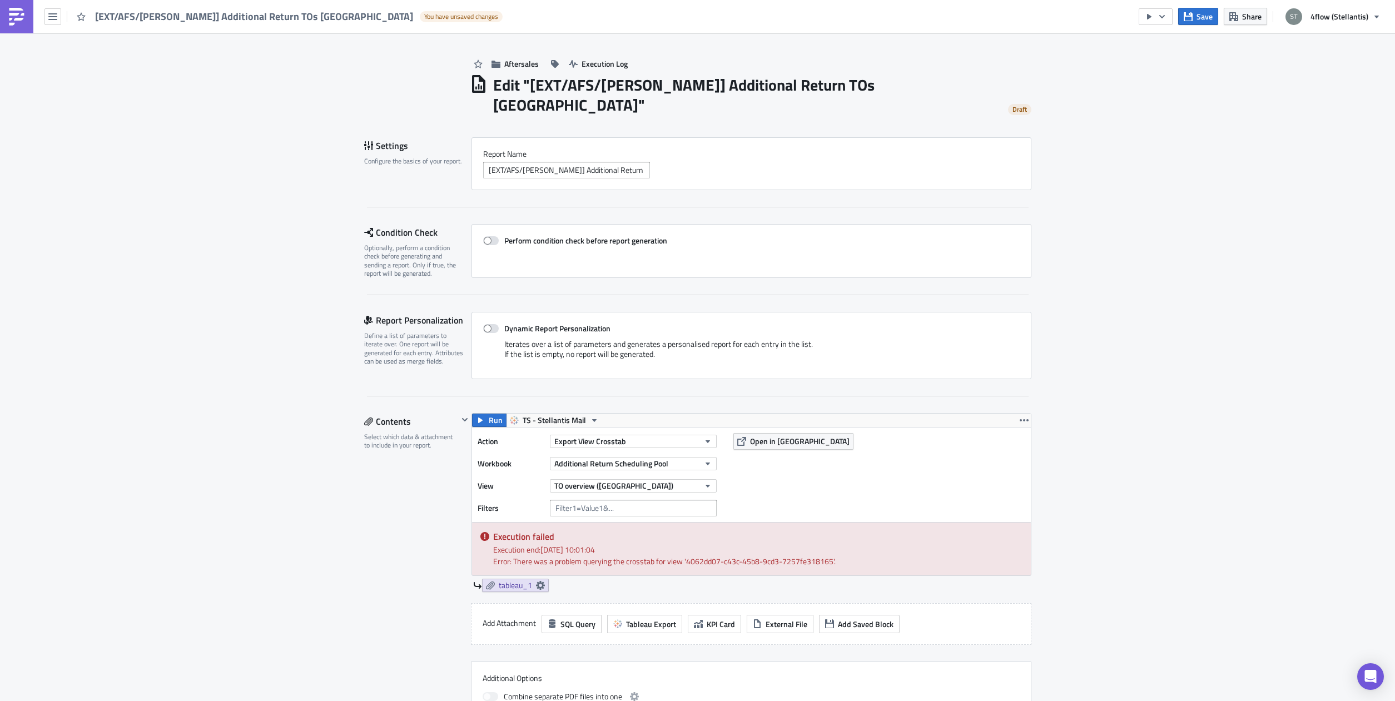
click at [1187, 15] on icon "button" at bounding box center [1188, 16] width 9 height 9
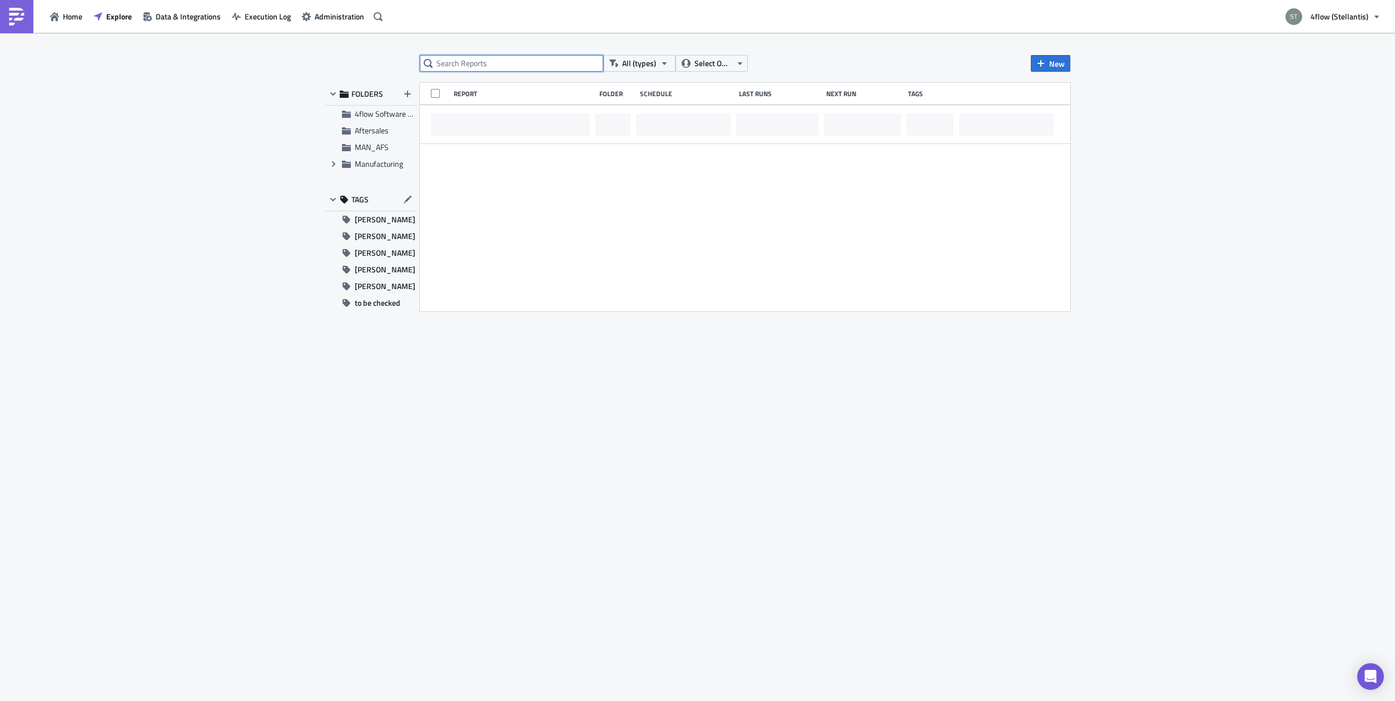
click at [506, 65] on input "text" at bounding box center [511, 63] width 183 height 17
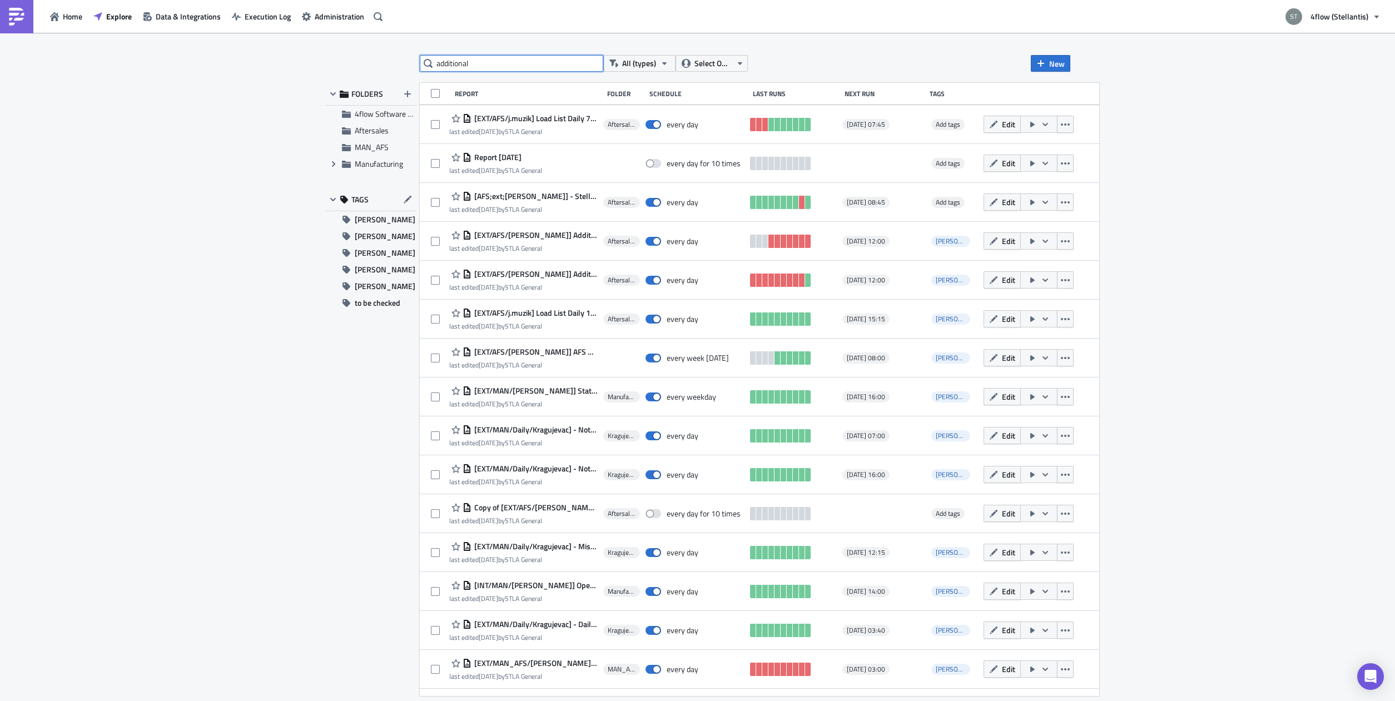
type input "additional"
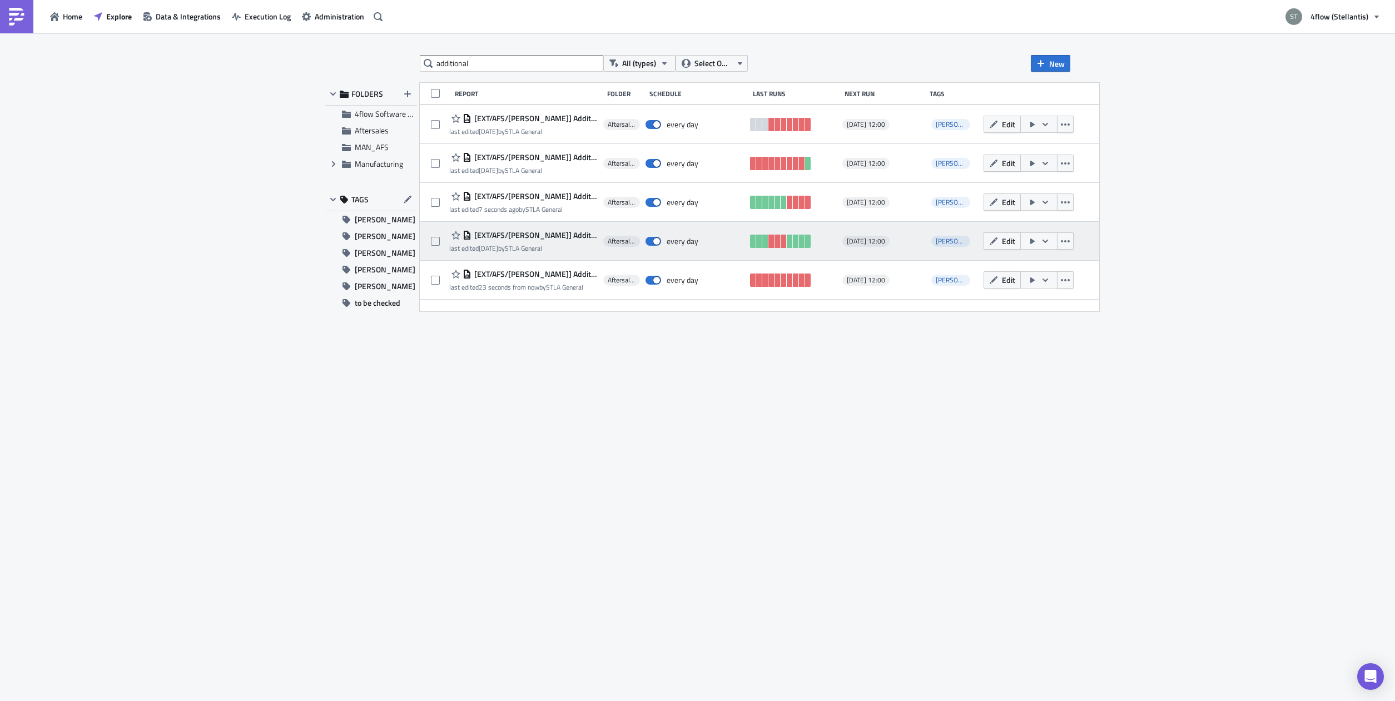
click at [549, 237] on span "[EXT/AFS/[PERSON_NAME]] Additional Return TOs Vesoul (FR Hubs)" at bounding box center [534, 235] width 126 height 10
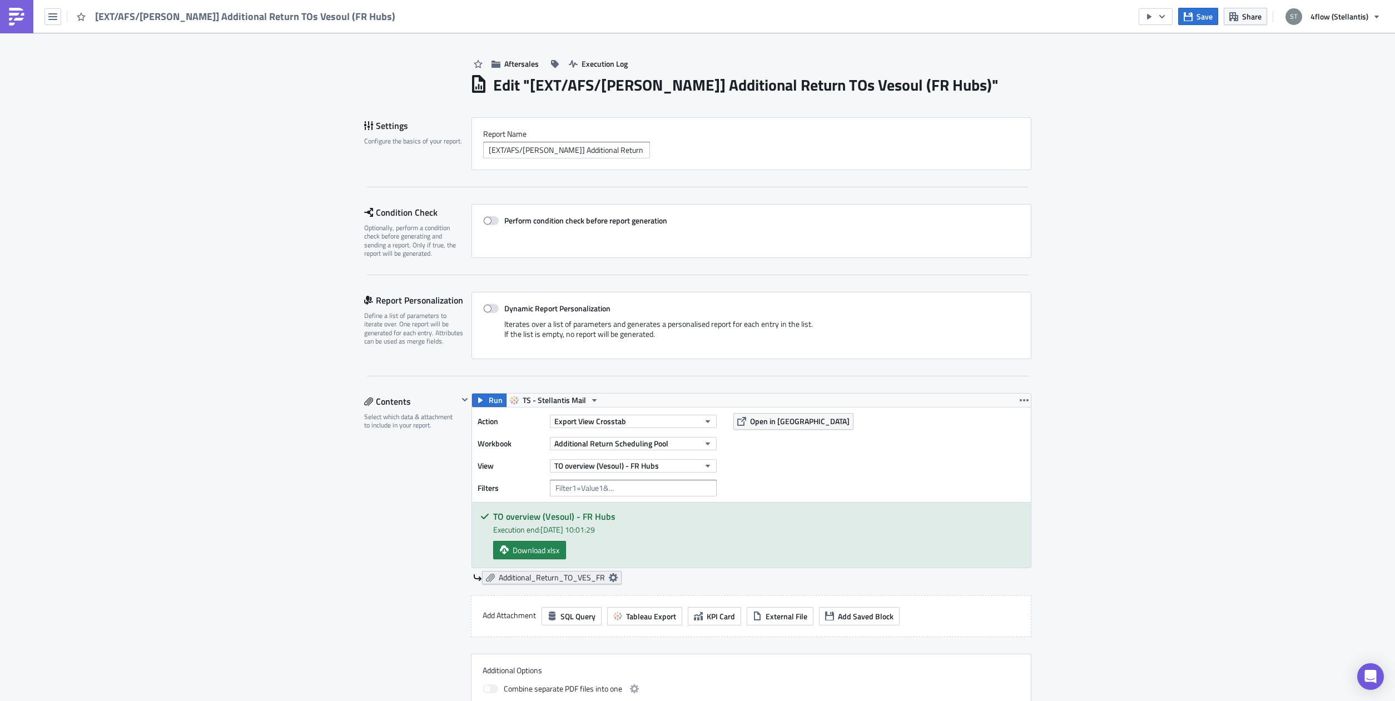
click at [609, 578] on icon at bounding box center [613, 577] width 9 height 9
drag, startPoint x: 523, startPoint y: 642, endPoint x: 617, endPoint y: 639, distance: 94.0
click at [600, 640] on input "Additional_Return_TO_VES_FR" at bounding box center [544, 642] width 111 height 17
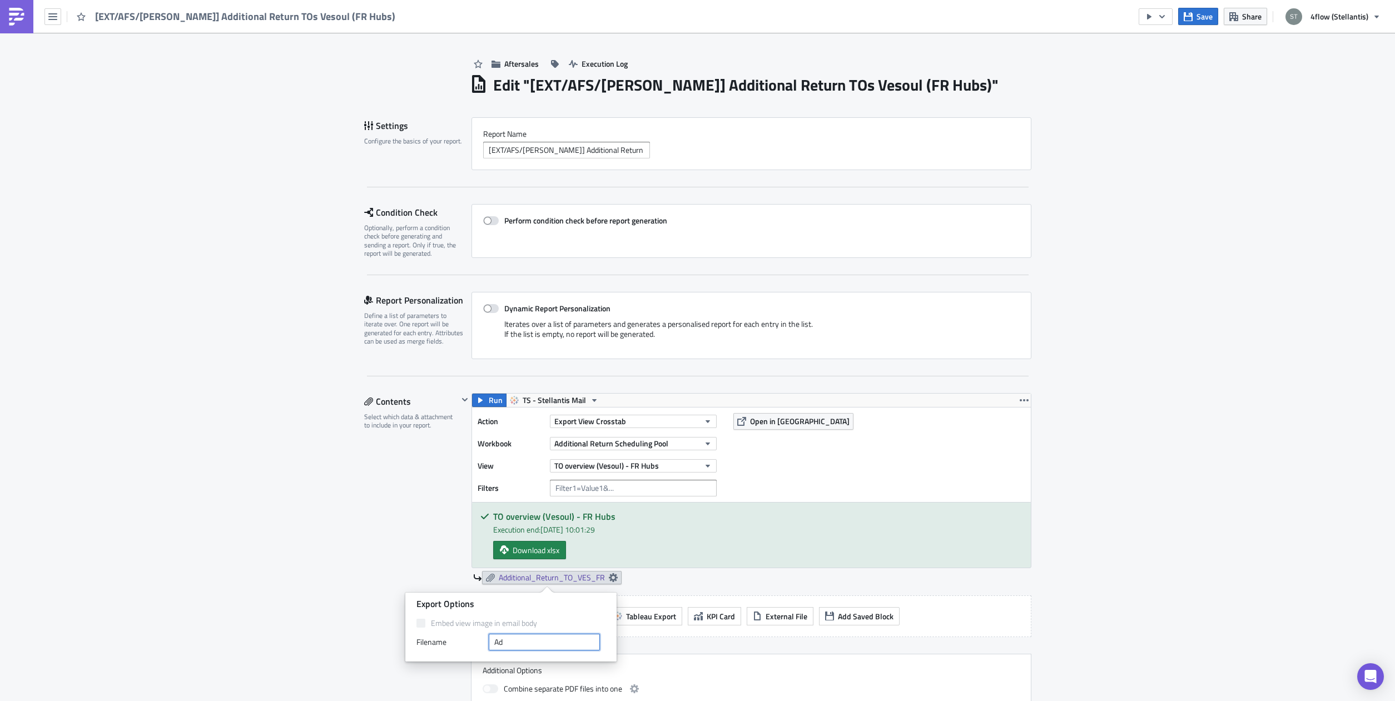
type input "A"
click at [364, 486] on div "Contents Select which data & attachment to include in your report." at bounding box center [411, 562] width 94 height 339
click at [1196, 14] on button "Save" at bounding box center [1198, 16] width 40 height 17
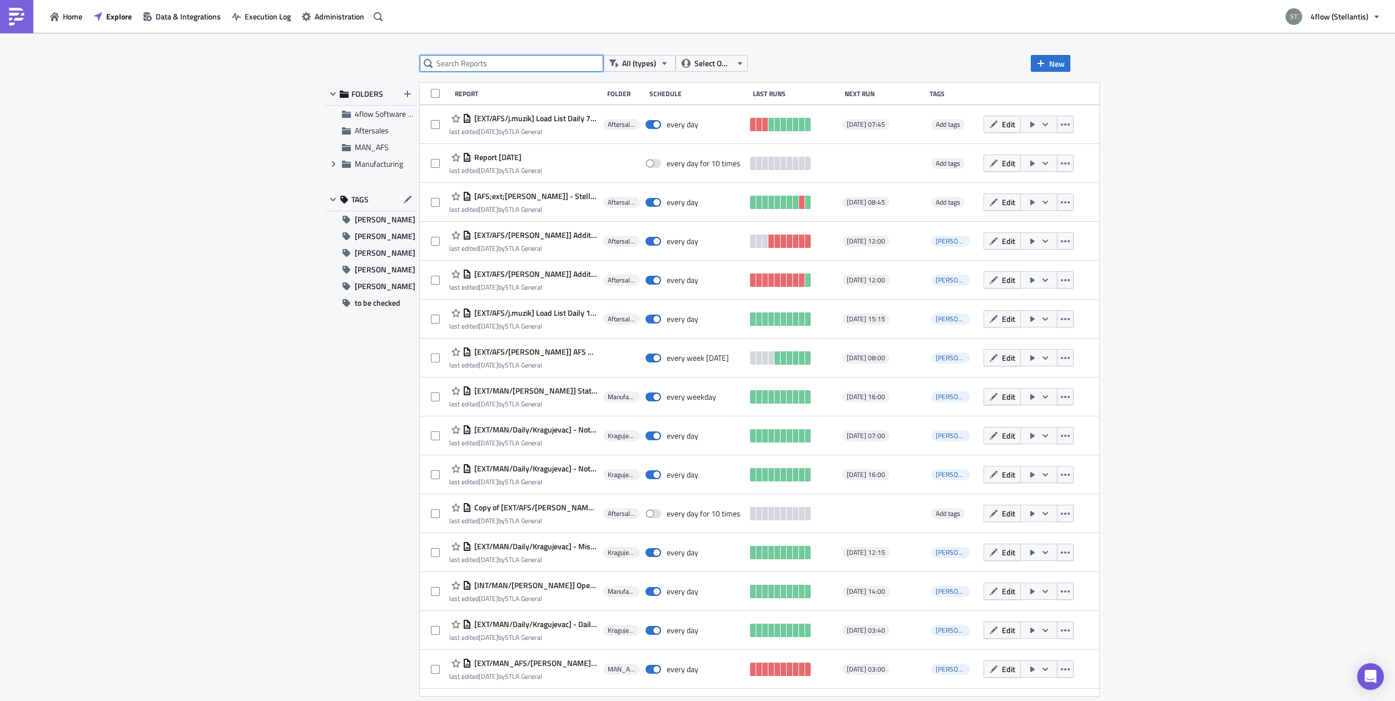
click at [504, 62] on input "text" at bounding box center [511, 63] width 183 height 17
type input "additional"
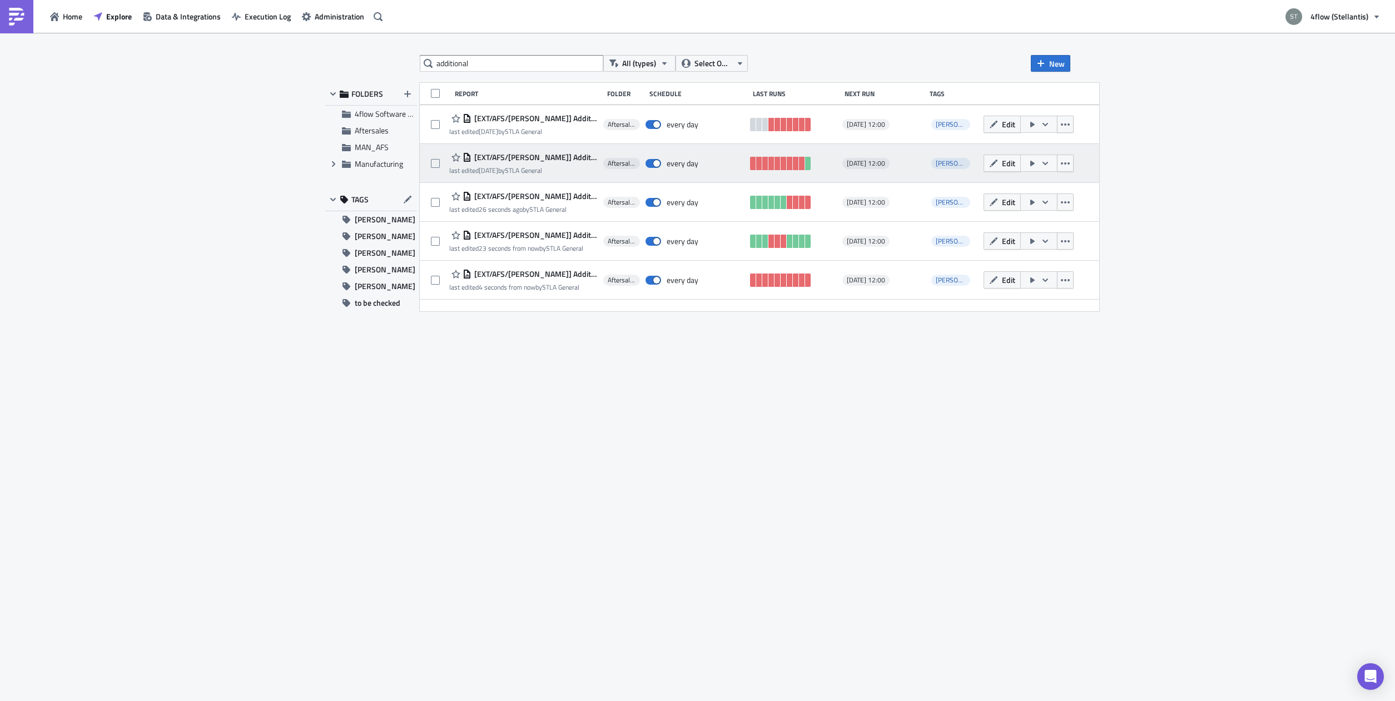
click at [541, 155] on span "[EXT/AFS/[PERSON_NAME]] Additional Return TOs [GEOGRAPHIC_DATA]" at bounding box center [534, 157] width 126 height 10
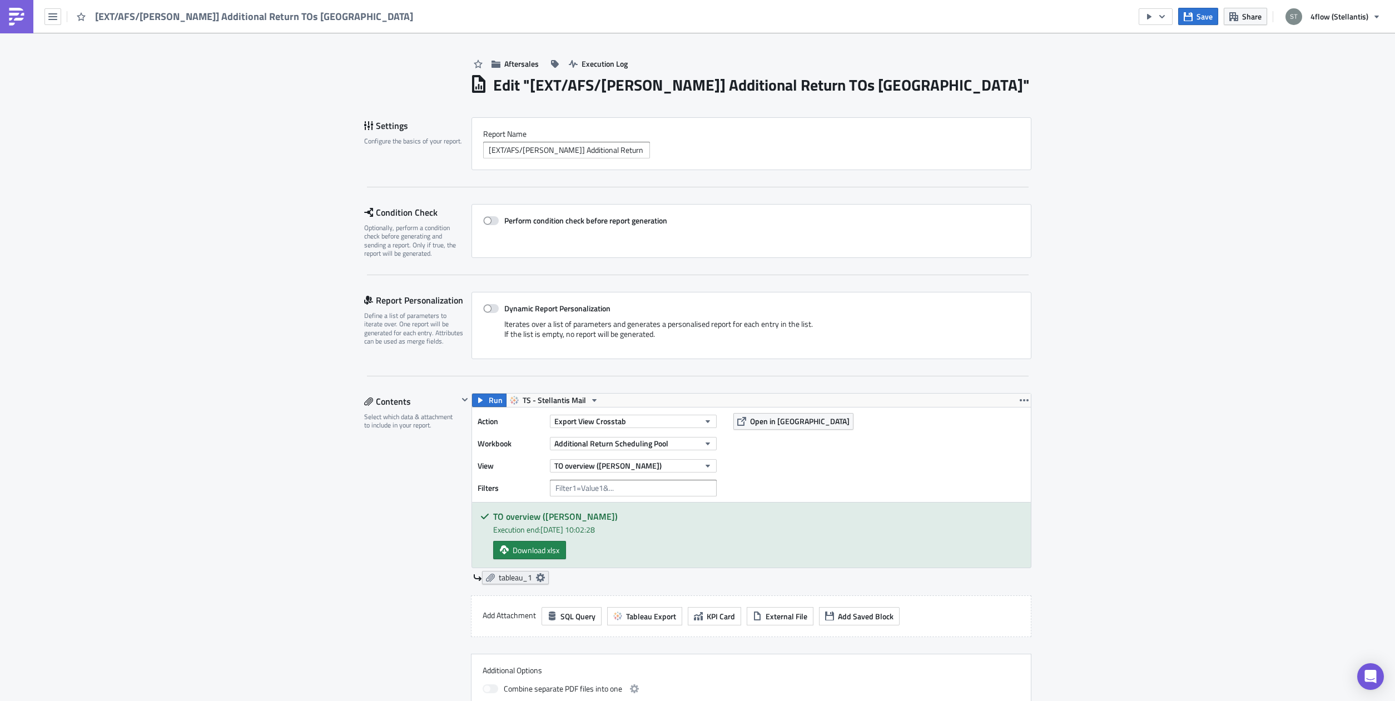
click at [536, 577] on icon at bounding box center [540, 577] width 9 height 9
click at [1192, 14] on icon "button" at bounding box center [1188, 16] width 9 height 9
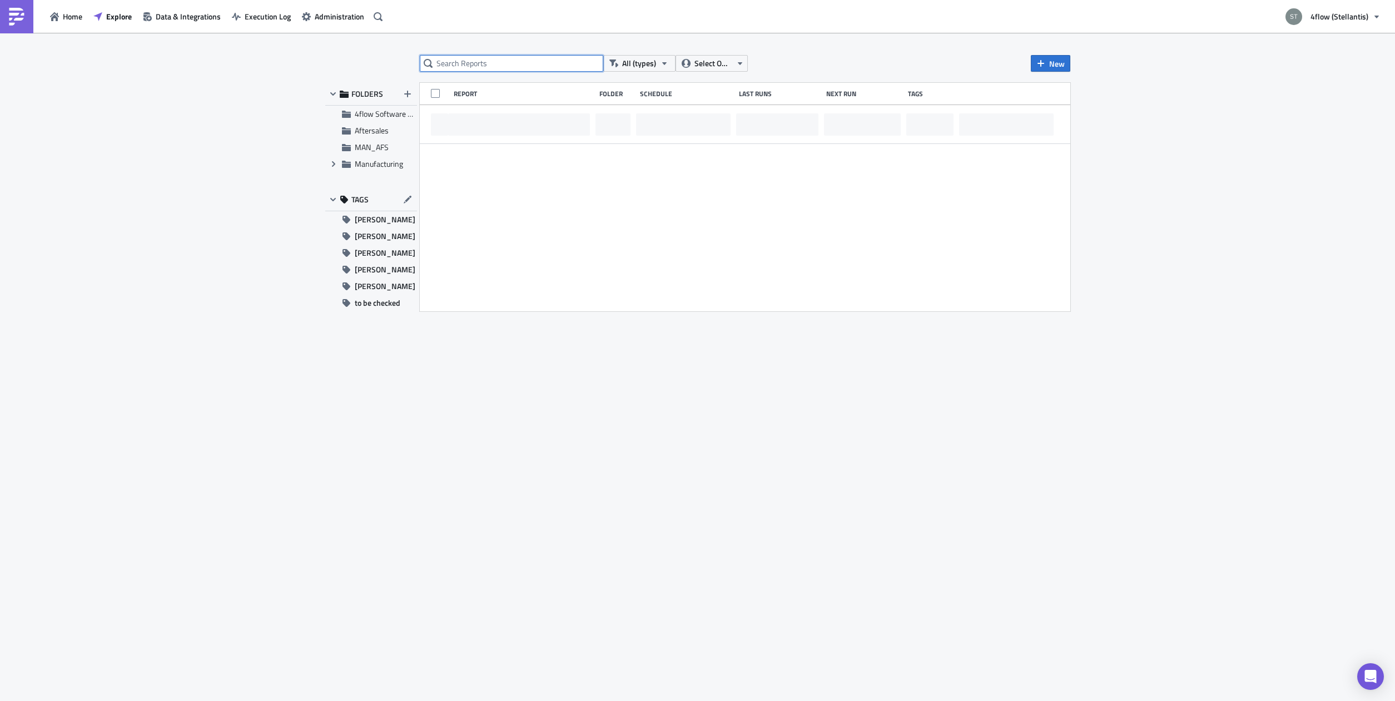
click at [534, 63] on input "text" at bounding box center [511, 63] width 183 height 17
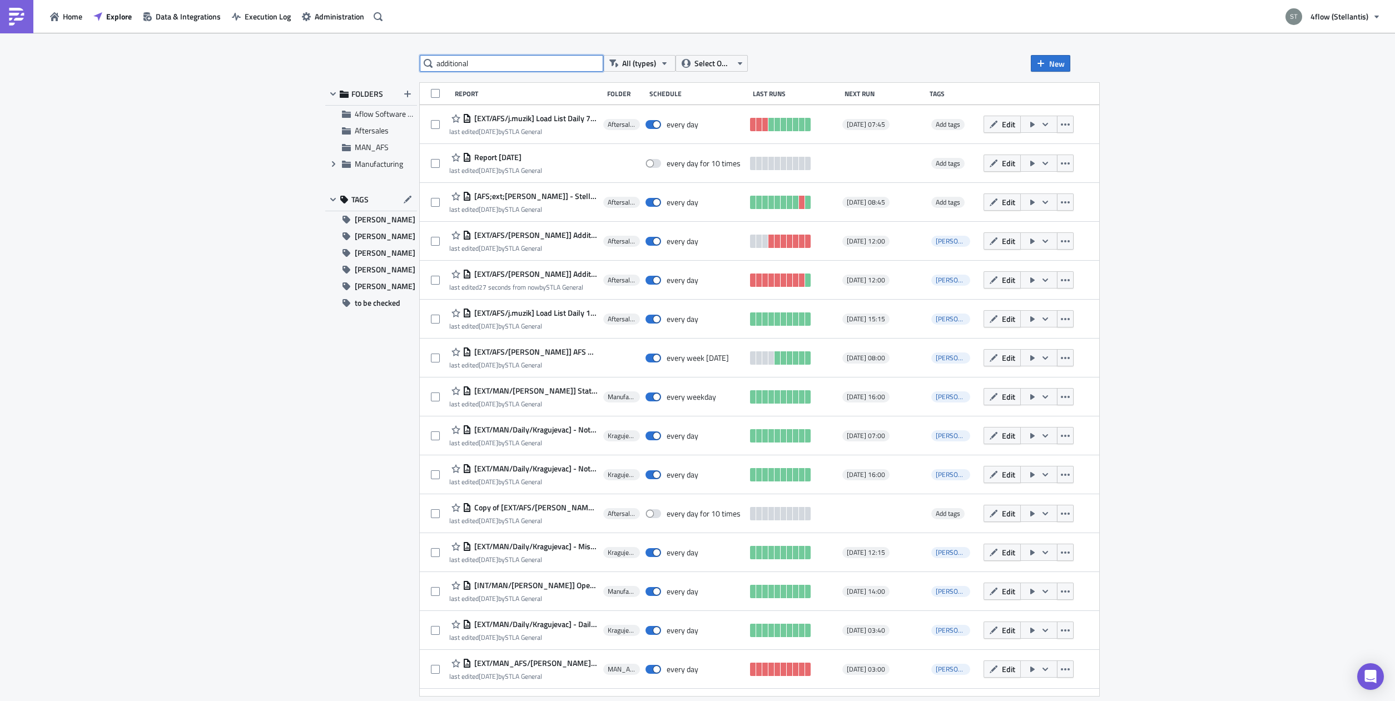
type input "additional"
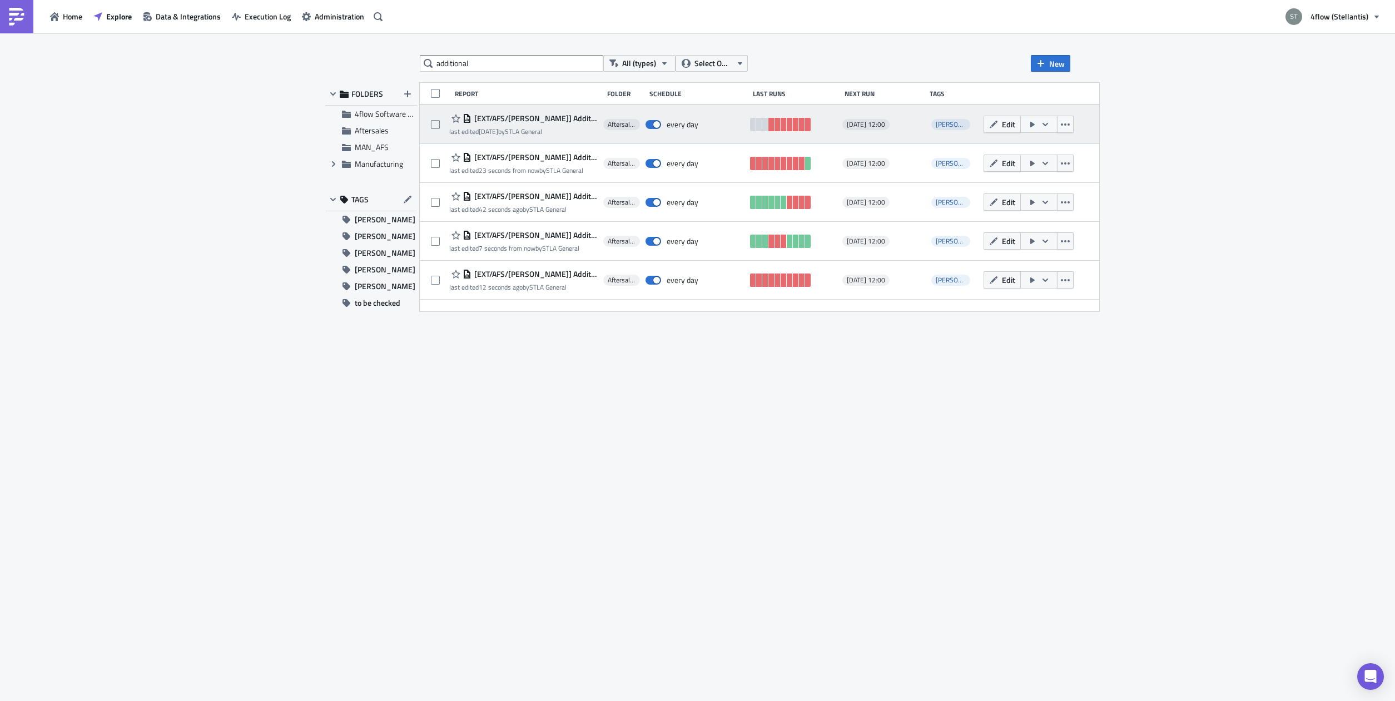
click at [562, 121] on span "[EXT/AFS/[PERSON_NAME]] Additional Return TOs Rivalta" at bounding box center [534, 118] width 126 height 10
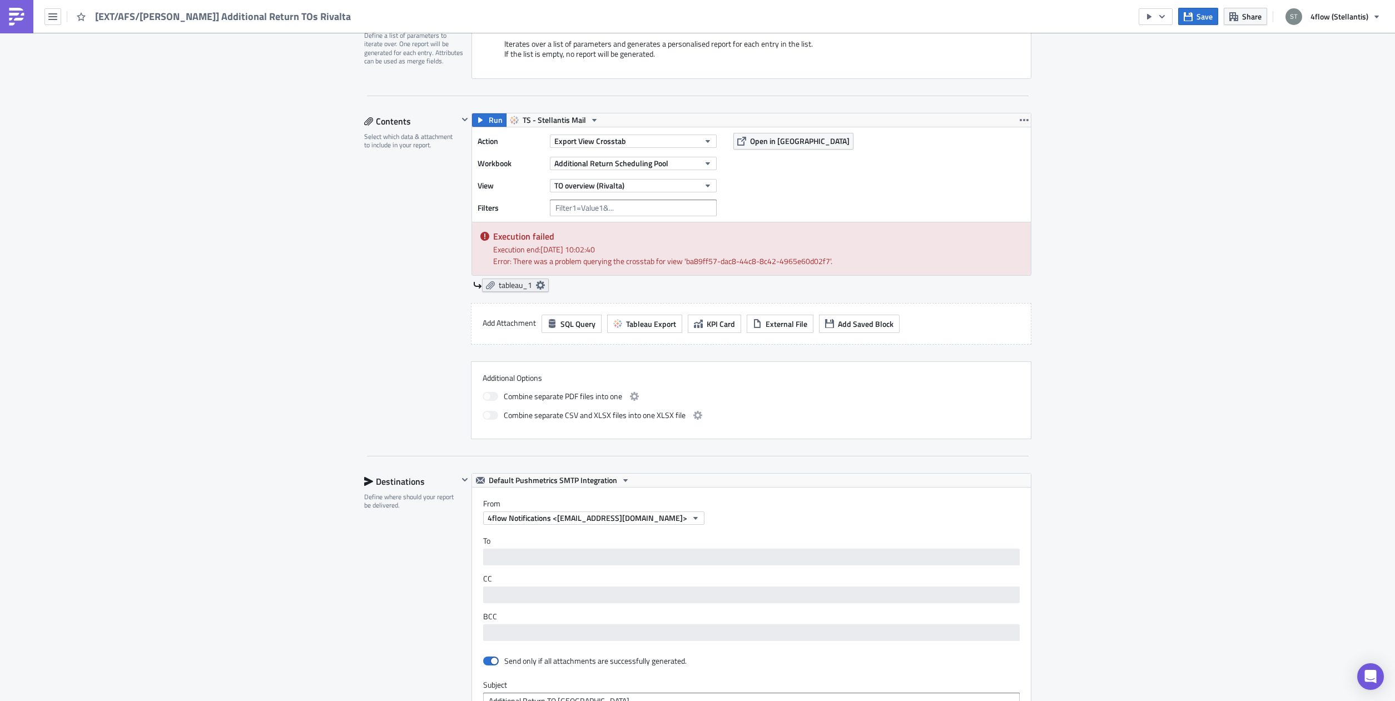
click at [536, 286] on icon at bounding box center [540, 285] width 9 height 9
click at [327, 259] on div "Aftersales Execution Log Edit " [EXT/AFS/n.schnier] Additional Return TOs Rival…" at bounding box center [697, 461] width 1395 height 1416
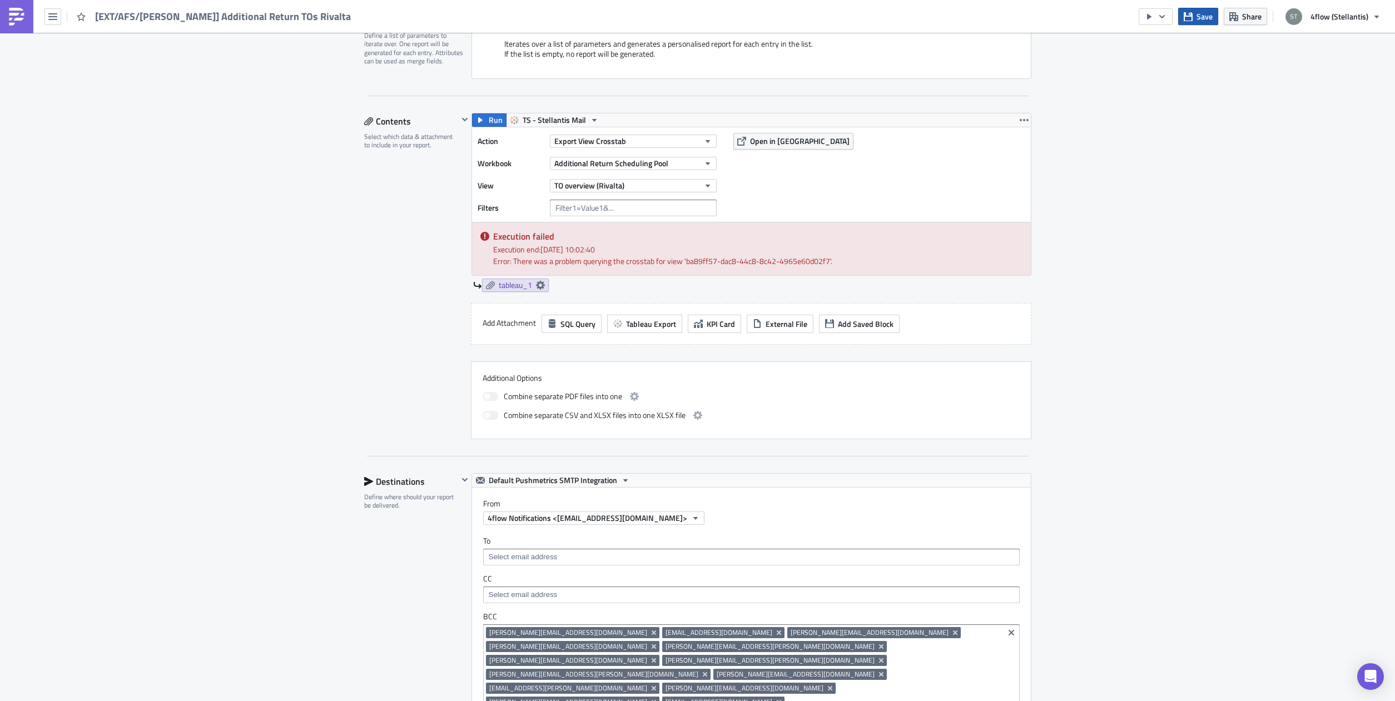
click at [1208, 14] on span "Save" at bounding box center [1204, 17] width 16 height 12
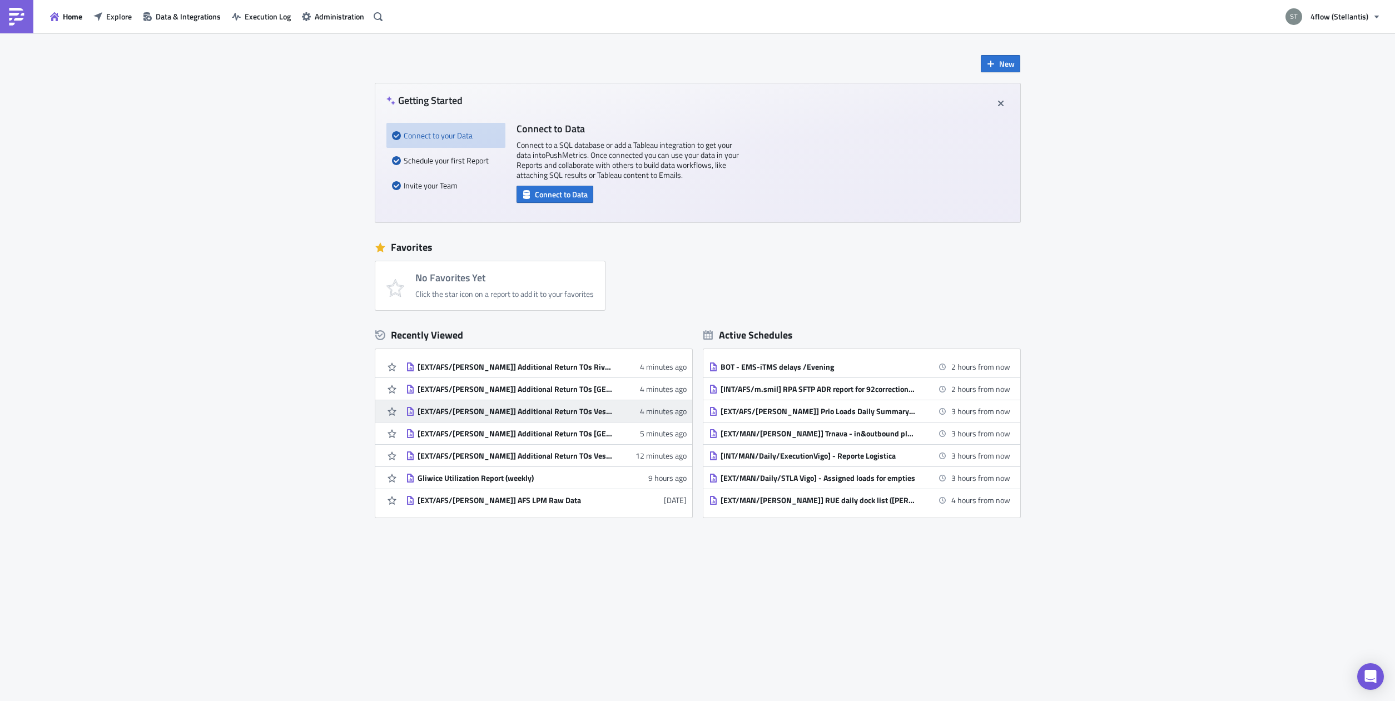
click at [565, 414] on div "[EXT/AFS/[PERSON_NAME]] Additional Return TOs Vesoul (FR Hubs)" at bounding box center [515, 411] width 195 height 10
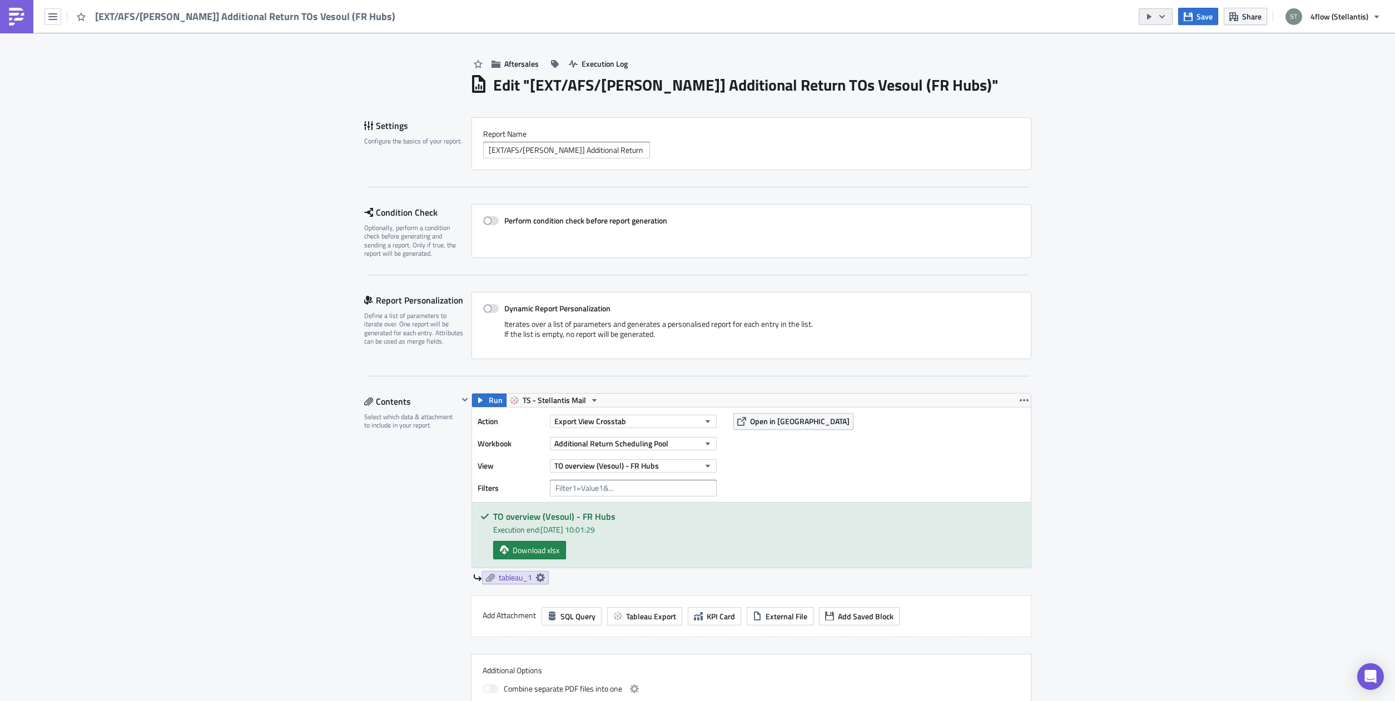
click at [1161, 19] on icon "button" at bounding box center [1161, 16] width 9 height 9
click at [1176, 69] on link "Run Report" at bounding box center [1190, 61] width 95 height 17
drag, startPoint x: 550, startPoint y: 154, endPoint x: 714, endPoint y: 156, distance: 164.0
click at [650, 156] on input "[EXT/AFS/[PERSON_NAME]] Additional Return TOs Vesoul (FR Hubs)" at bounding box center [566, 150] width 167 height 17
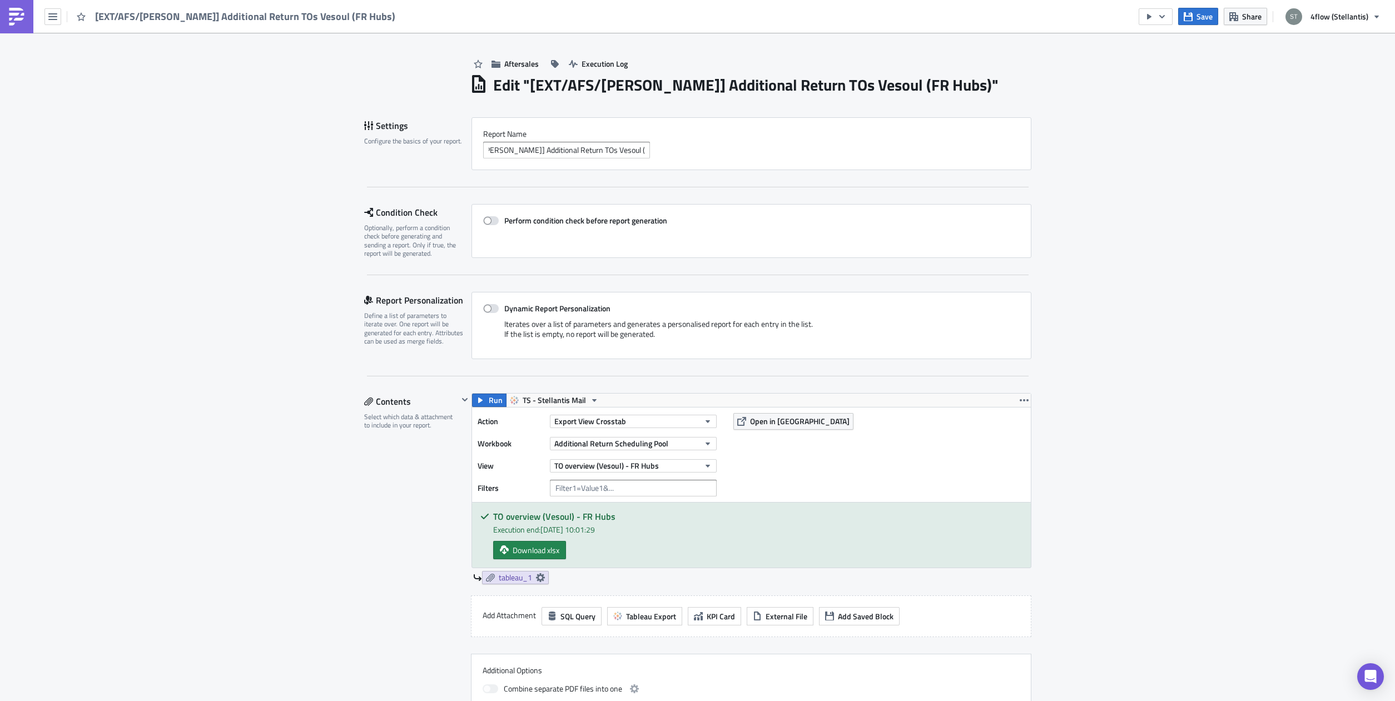
click at [714, 156] on div "[EXT/AFS/[PERSON_NAME]] Additional Return TOs Vesoul (FR Hubs)" at bounding box center [751, 150] width 536 height 17
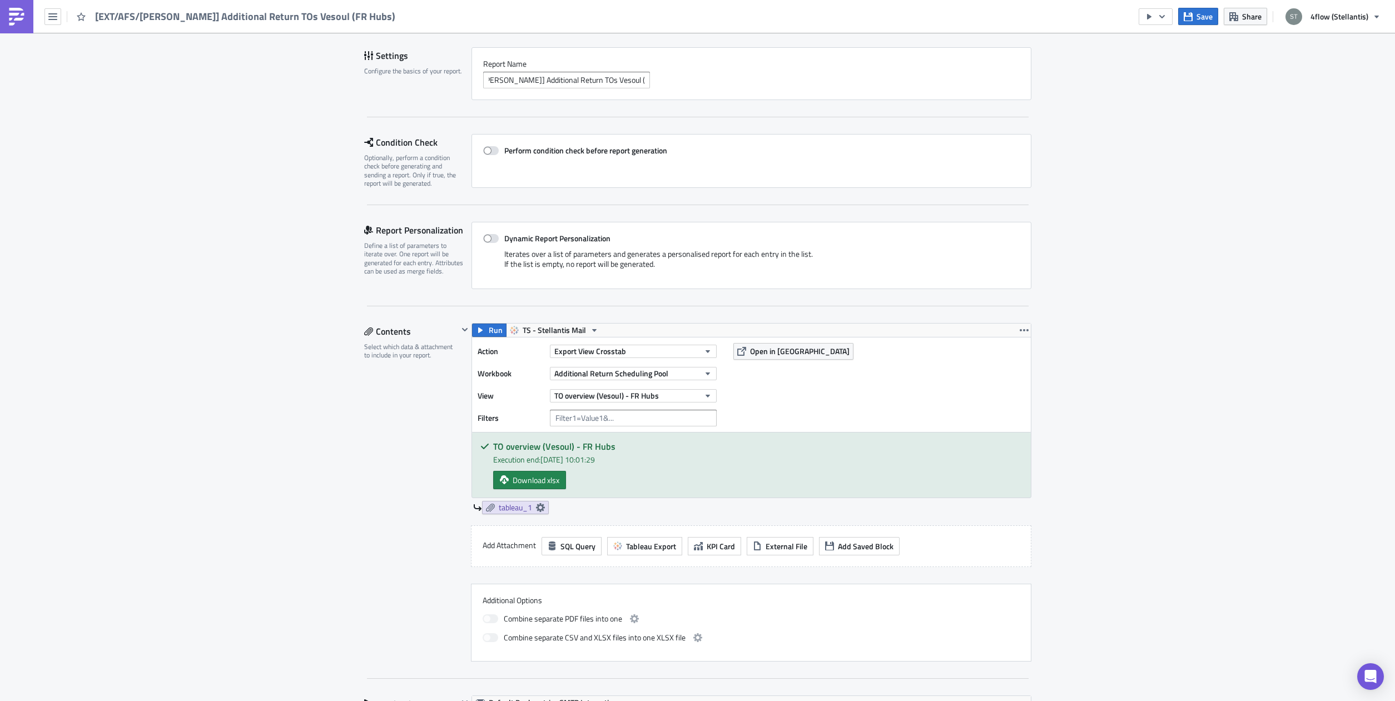
scroll to position [0, 0]
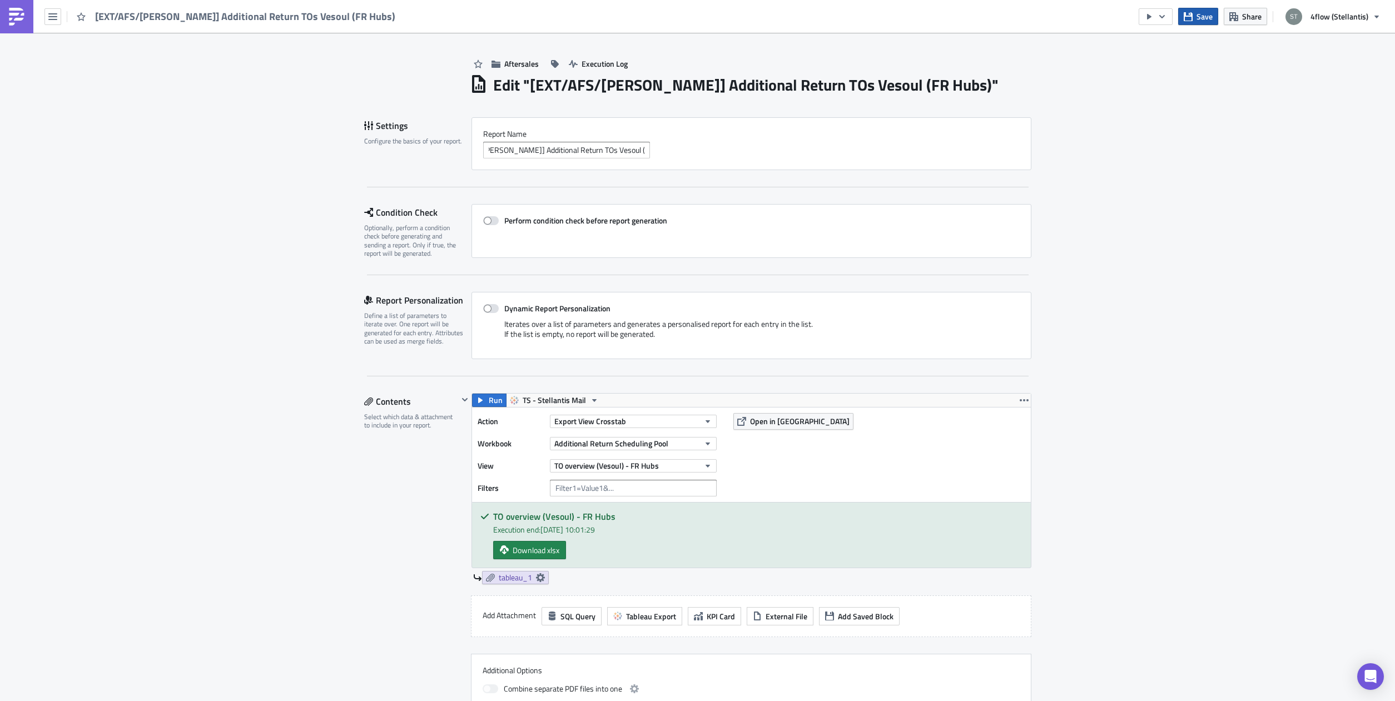
click at [1206, 9] on button "Save" at bounding box center [1198, 16] width 40 height 17
click at [773, 23] on icon "Close" at bounding box center [770, 22] width 9 height 9
click at [626, 469] on span "TO overview (Vesoul) - FR Hubs" at bounding box center [606, 466] width 105 height 12
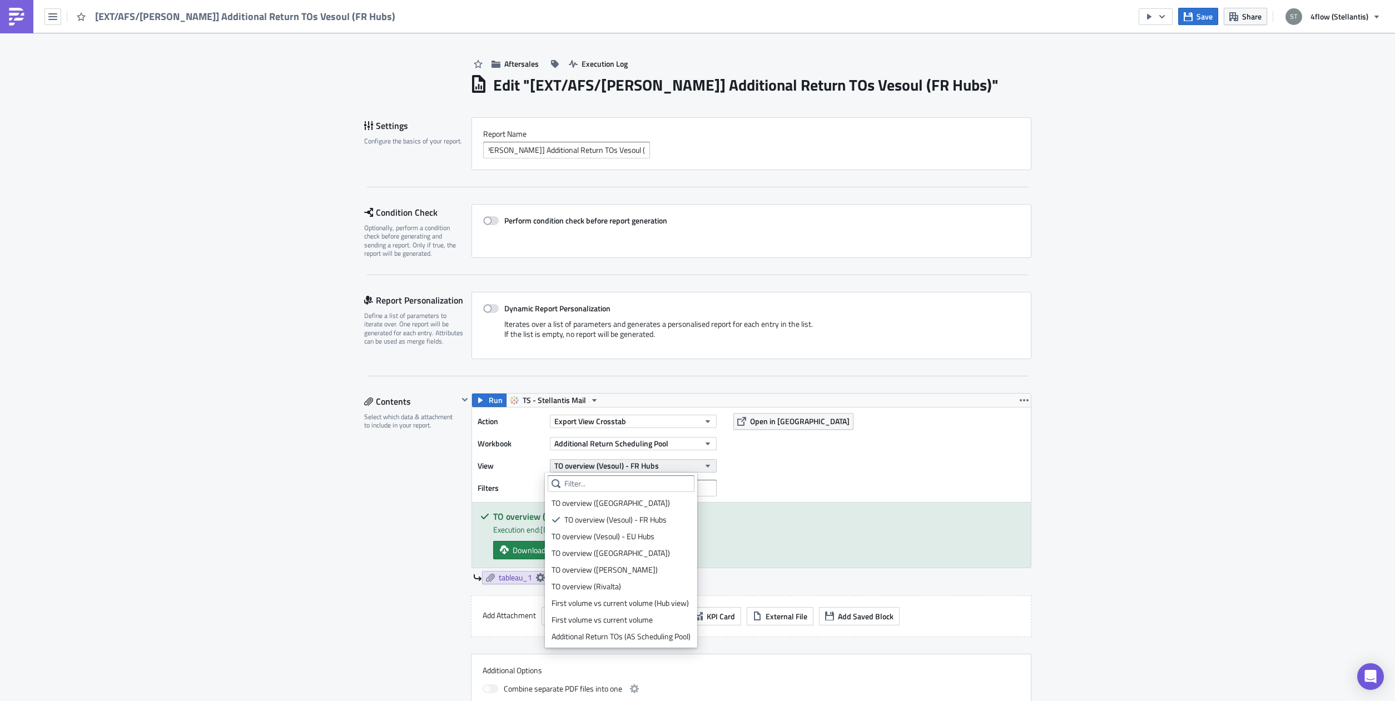
click at [626, 469] on span "TO overview (Vesoul) - FR Hubs" at bounding box center [606, 466] width 105 height 12
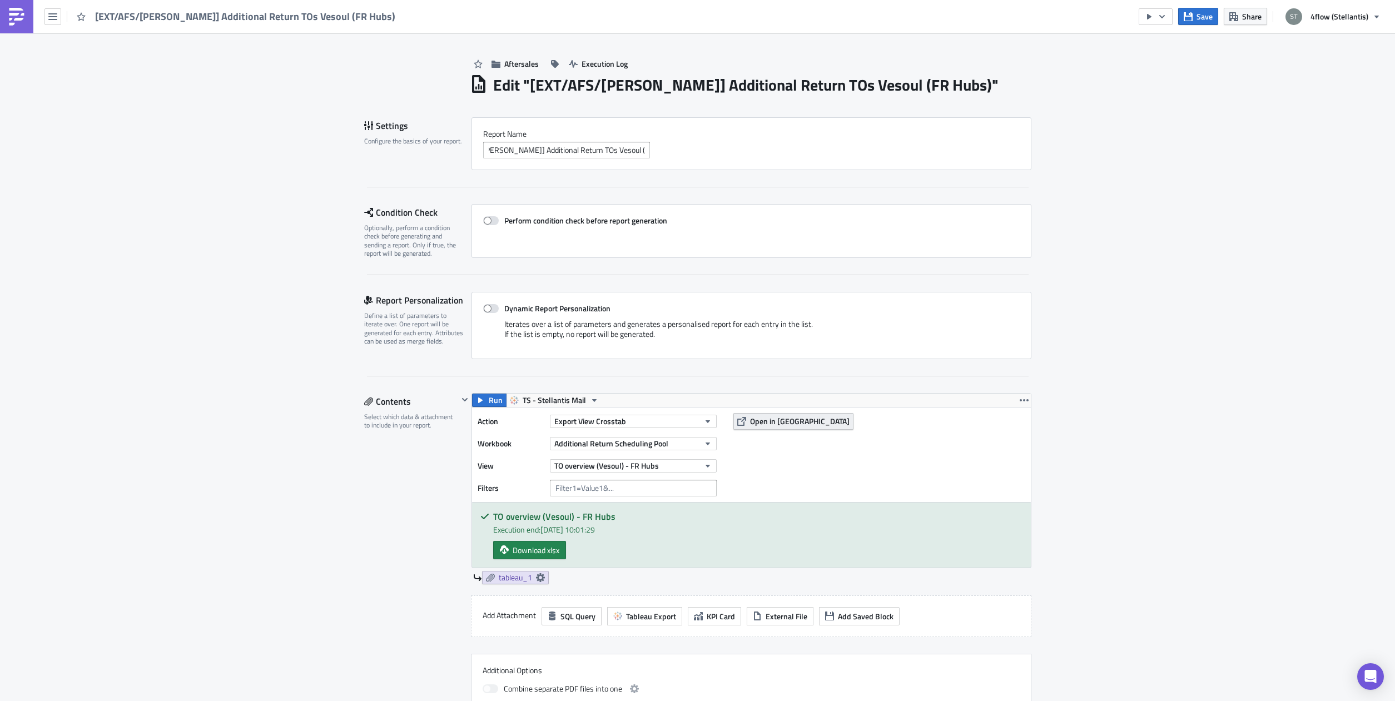
click at [791, 424] on span "Open in [GEOGRAPHIC_DATA]" at bounding box center [800, 421] width 100 height 12
click at [1192, 18] on icon "button" at bounding box center [1188, 16] width 9 height 9
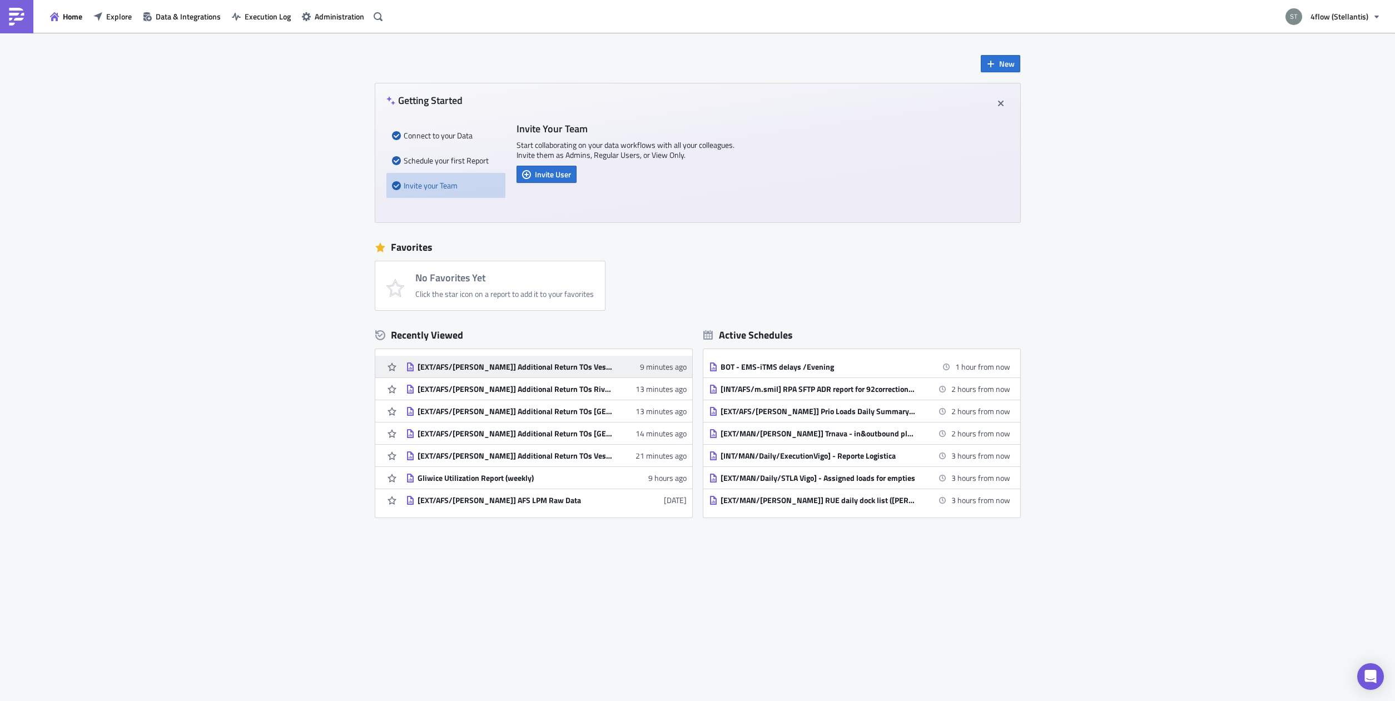
click at [507, 370] on div "[EXT/AFS/[PERSON_NAME]] Additional Return TOs Vesoul (FR Hubs)" at bounding box center [515, 367] width 195 height 10
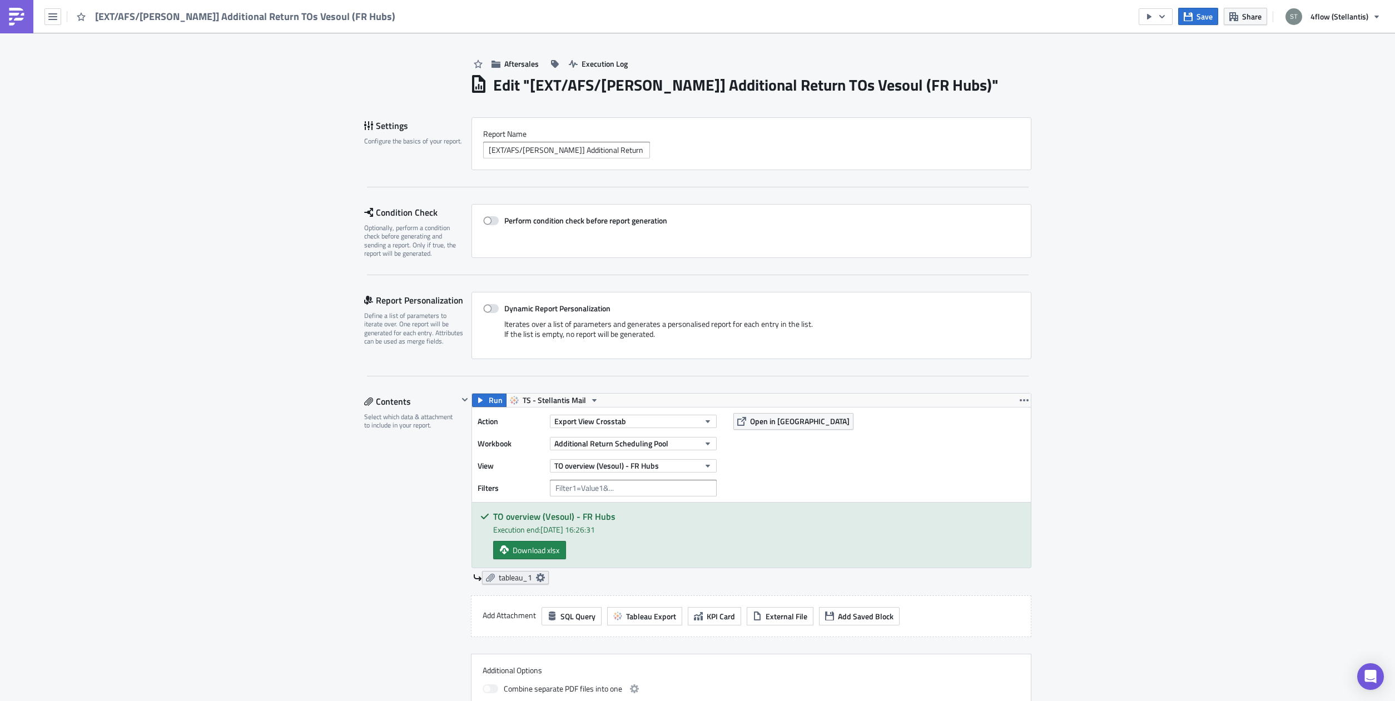
click at [537, 577] on icon at bounding box center [540, 577] width 9 height 9
click at [469, 640] on input "text" at bounding box center [471, 642] width 111 height 17
click at [46, 15] on button "button" at bounding box center [52, 16] width 17 height 17
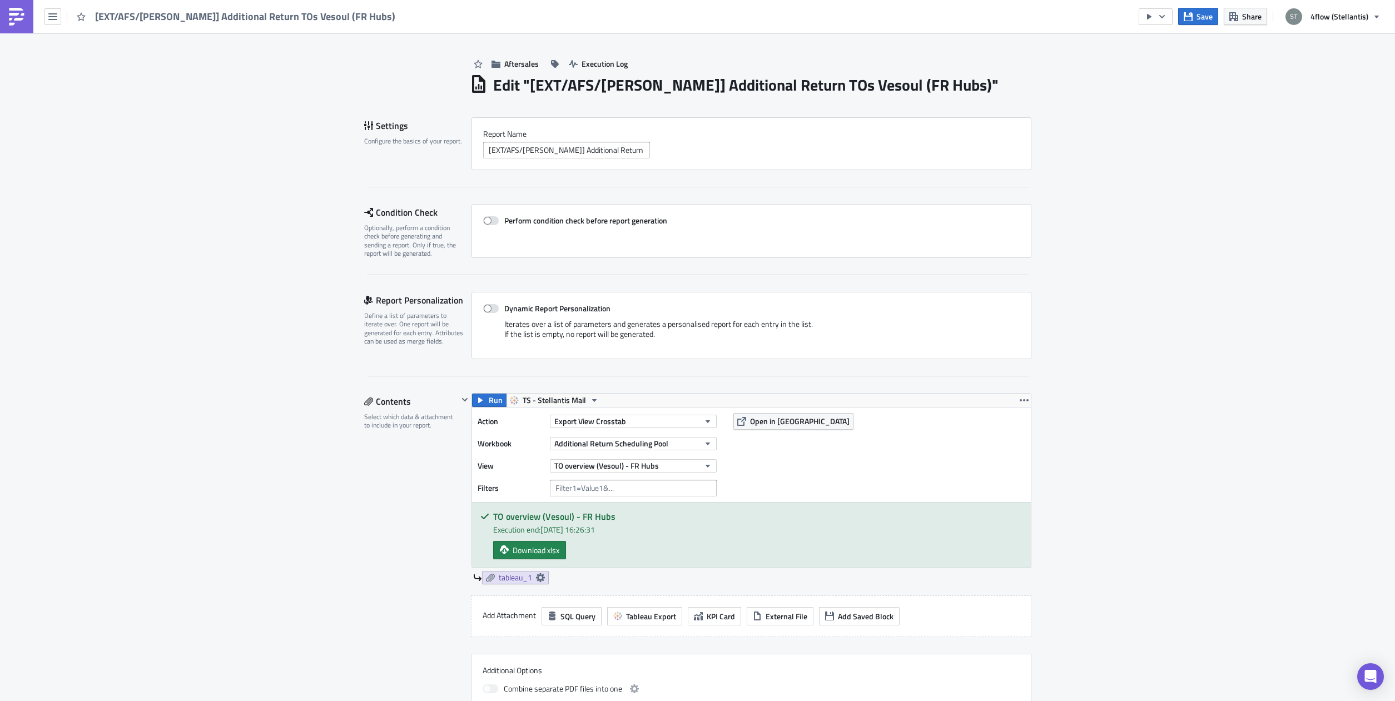
drag, startPoint x: 488, startPoint y: 528, endPoint x: 625, endPoint y: 528, distance: 137.9
click at [625, 528] on div "TO overview (Vesoul) - FR Hubs Execution end: [DATE] 16:26:31 Download xlsx" at bounding box center [751, 535] width 559 height 65
click at [625, 525] on div "Execution end: [DATE] 16:26:31" at bounding box center [757, 530] width 529 height 12
click at [651, 618] on span "Tableau Export" at bounding box center [651, 616] width 50 height 12
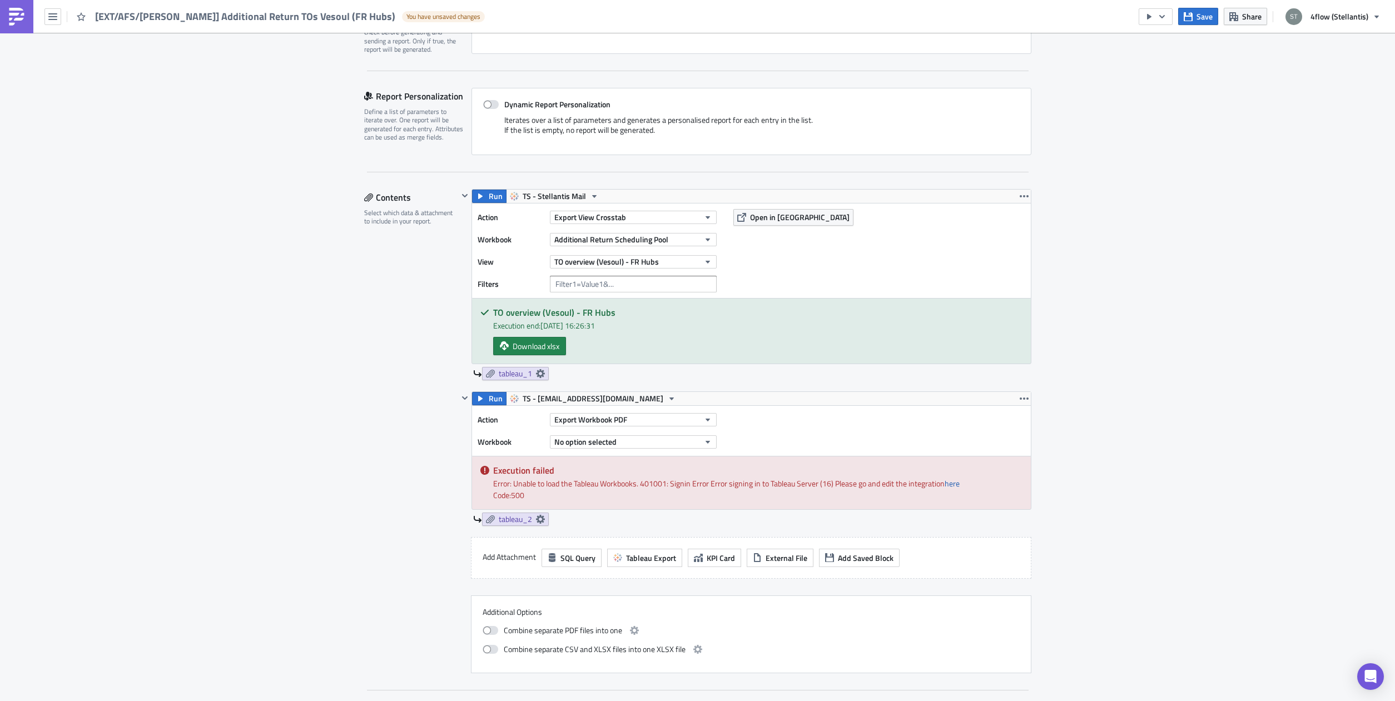
scroll to position [210, 0]
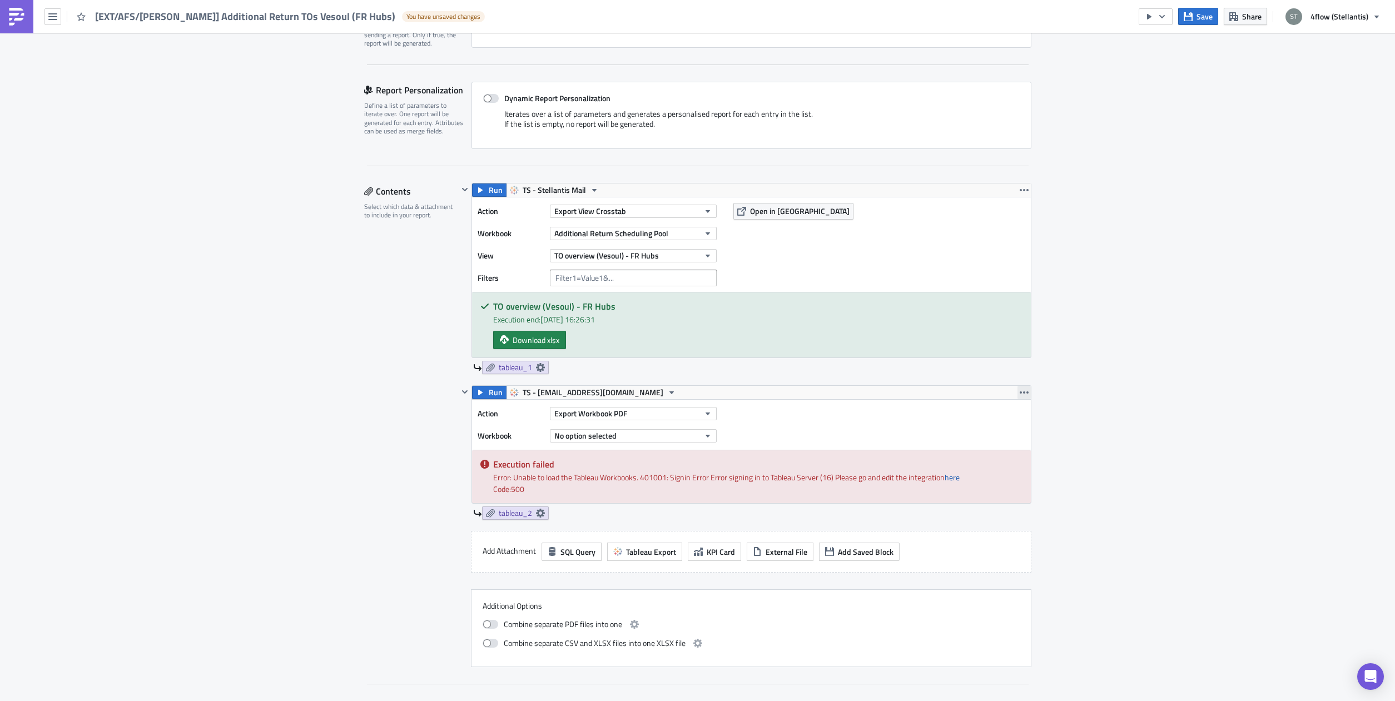
click at [1022, 390] on icon "button" at bounding box center [1024, 392] width 9 height 9
click at [1013, 456] on div "Remove" at bounding box center [1025, 458] width 74 height 11
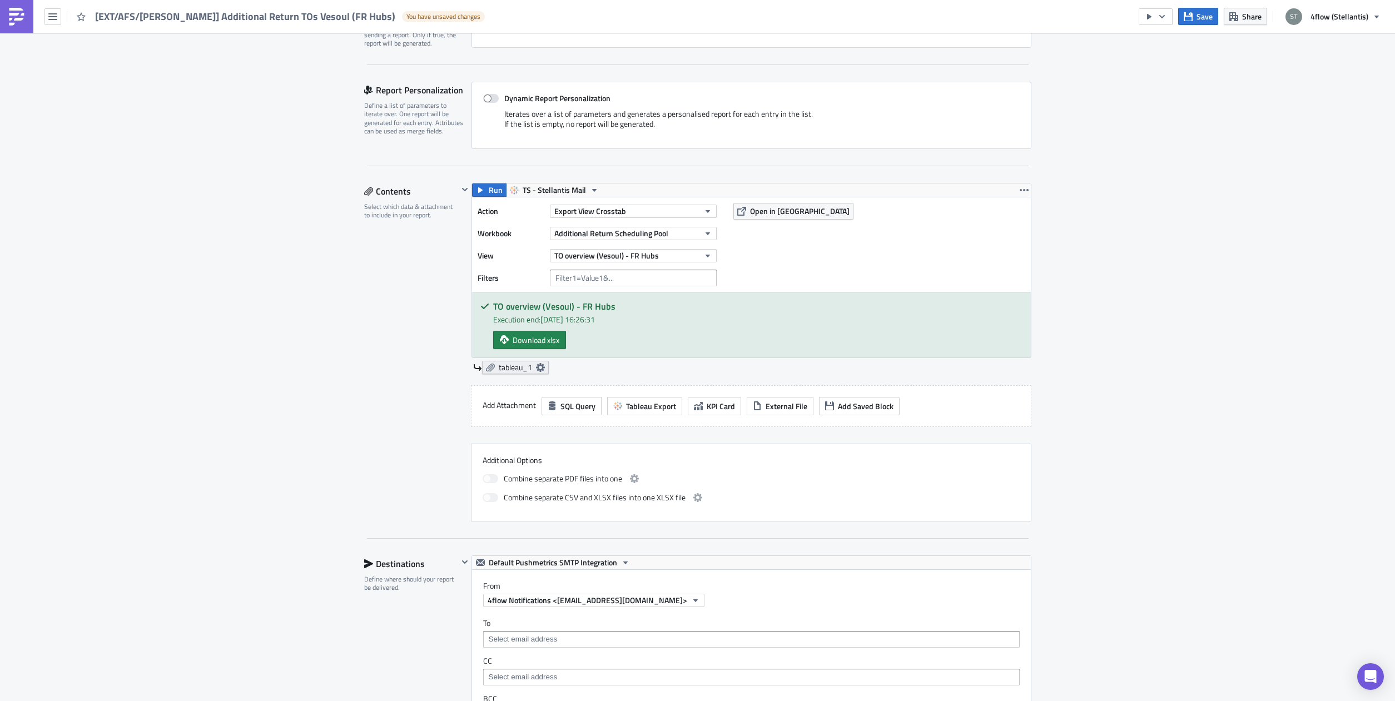
click at [536, 368] on icon at bounding box center [540, 367] width 9 height 9
click at [441, 434] on input "text" at bounding box center [471, 432] width 111 height 17
click at [183, 195] on div "Aftersales Execution Log Edit " [EXT/AFS/[PERSON_NAME]] Additional Return TOs V…" at bounding box center [697, 551] width 1395 height 1456
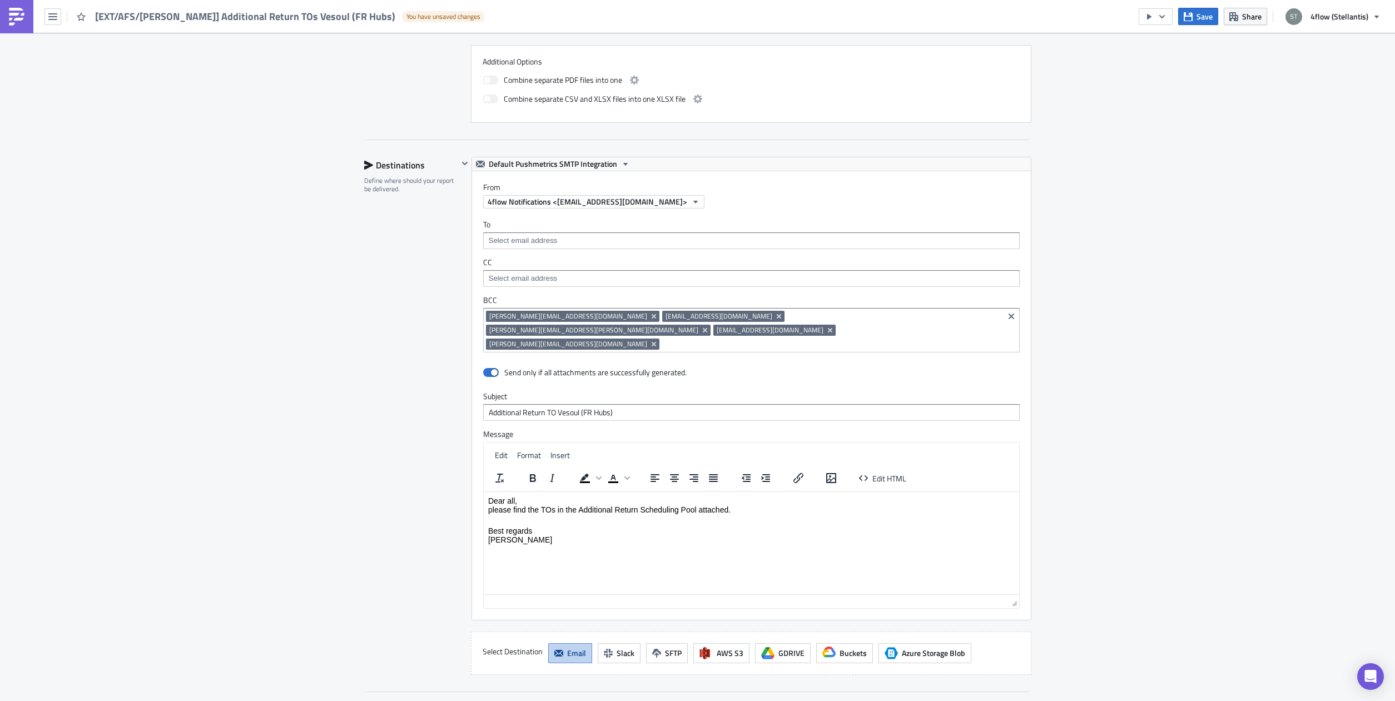
scroll to position [630, 0]
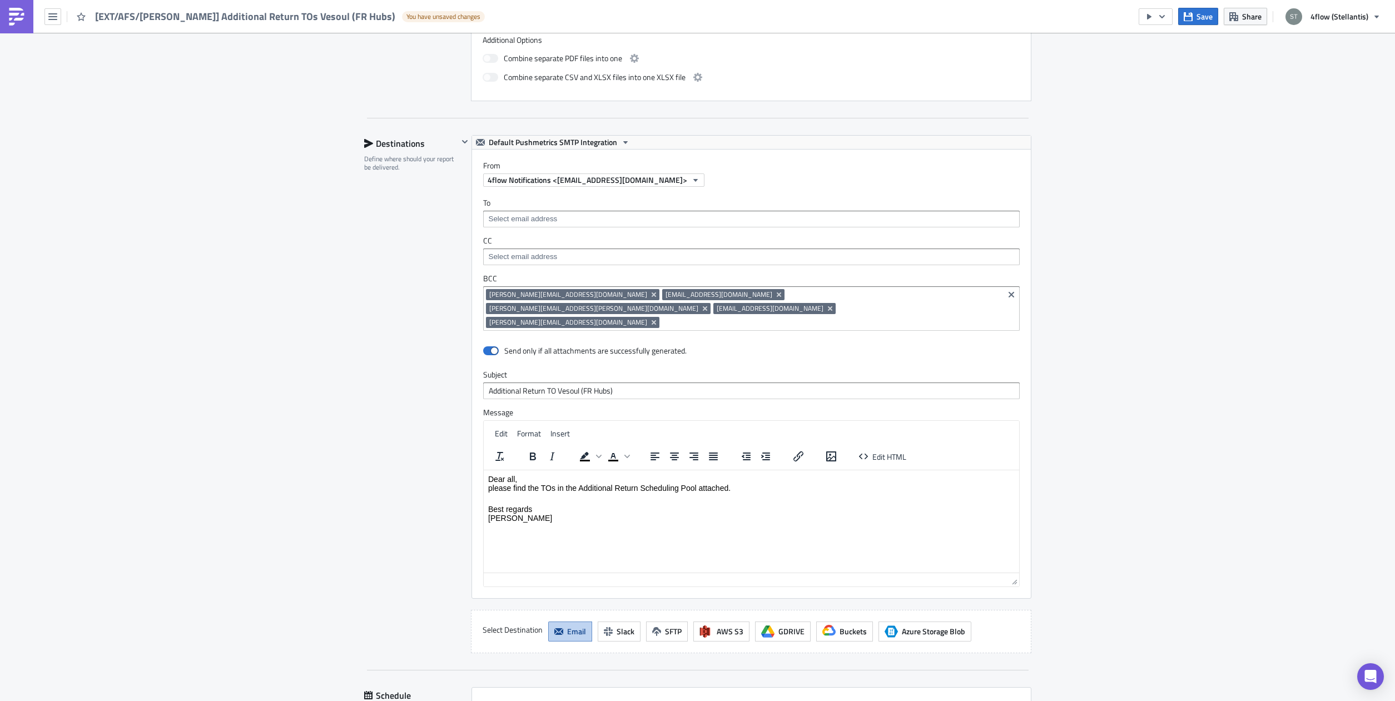
click at [578, 510] on p "Best regards [PERSON_NAME]" at bounding box center [751, 508] width 526 height 27
click at [550, 428] on span "Insert" at bounding box center [559, 434] width 19 height 12
click at [408, 419] on div "Destinations Define where should your report be delivered." at bounding box center [411, 394] width 94 height 518
click at [530, 428] on span "Format" at bounding box center [529, 434] width 24 height 12
click at [429, 418] on div "Destinations Define where should your report be delivered." at bounding box center [411, 394] width 94 height 518
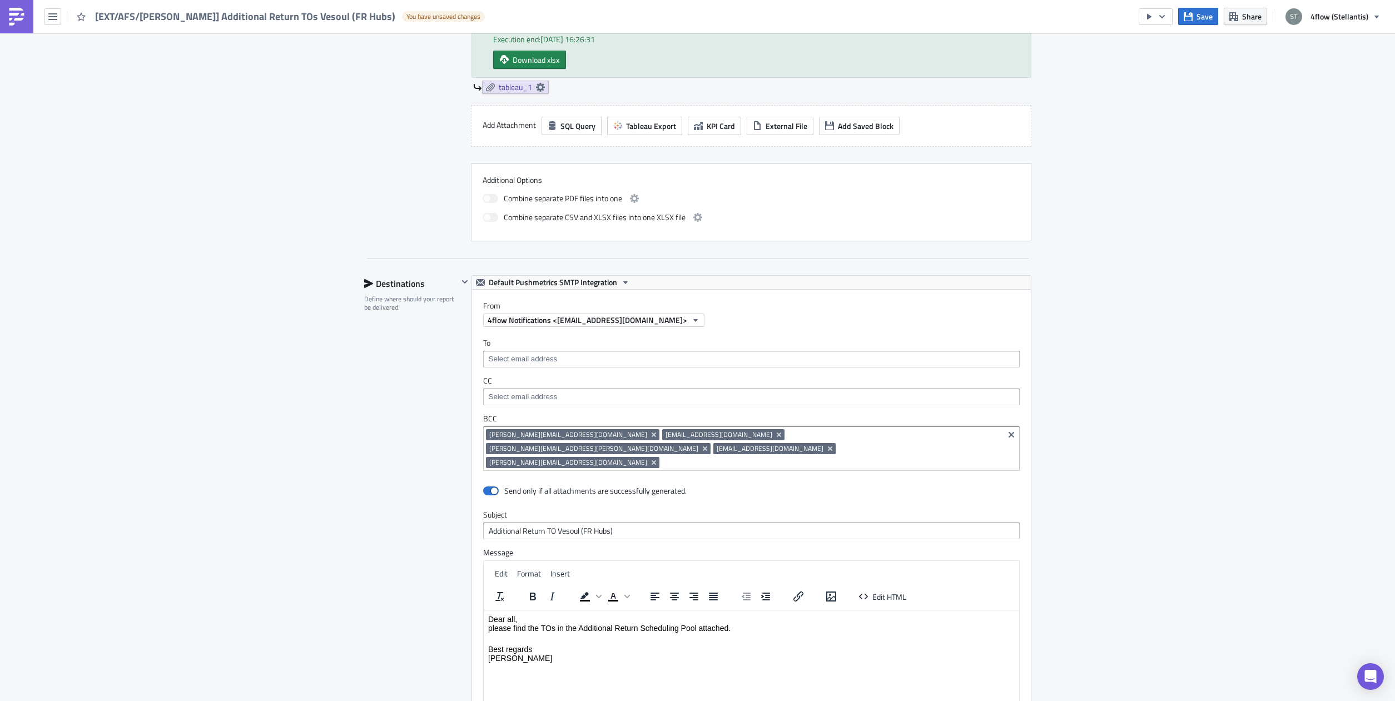
scroll to position [771, 0]
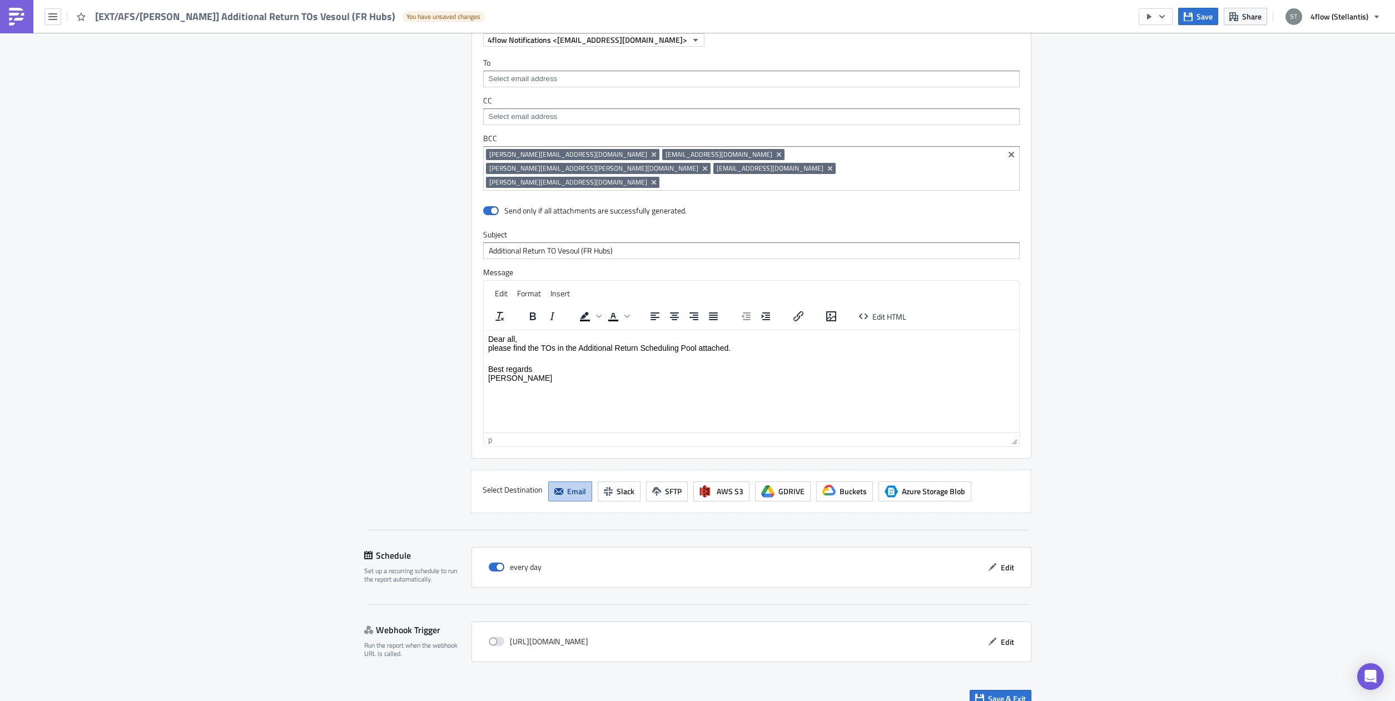
click at [542, 378] on p "Best regards [PERSON_NAME]" at bounding box center [751, 368] width 526 height 27
click at [516, 386] on html "Dear all, please find the TOs in the Additional Return Scheduling Pool attached…" at bounding box center [750, 358] width 535 height 57
click at [536, 385] on html "Dear all, please find the TOs in the Additional Return Scheduling Pool attached…" at bounding box center [750, 358] width 535 height 57
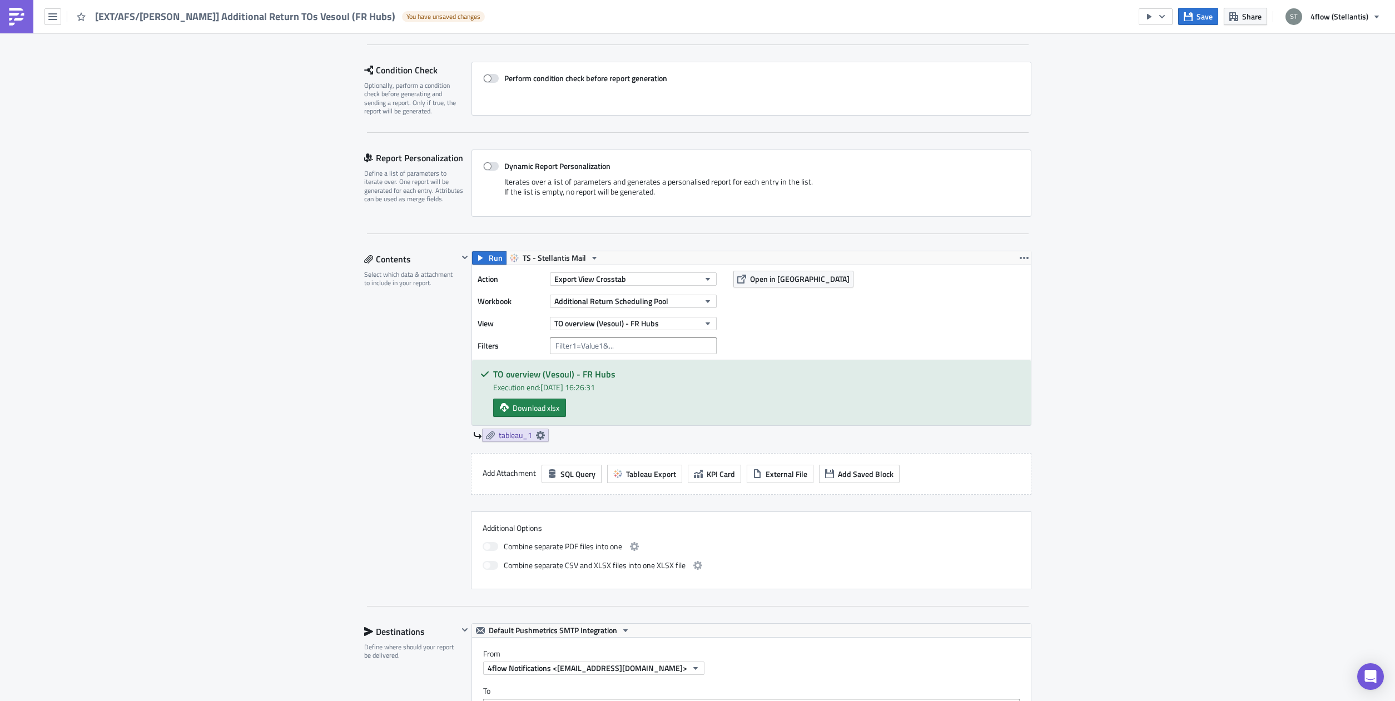
scroll to position [142, 0]
click at [560, 344] on input "text" at bounding box center [633, 346] width 167 height 17
click at [318, 322] on div "Aftersales Execution Log Edit " [EXT/AFS/[PERSON_NAME]] Additional Return TOs V…" at bounding box center [697, 619] width 1395 height 1456
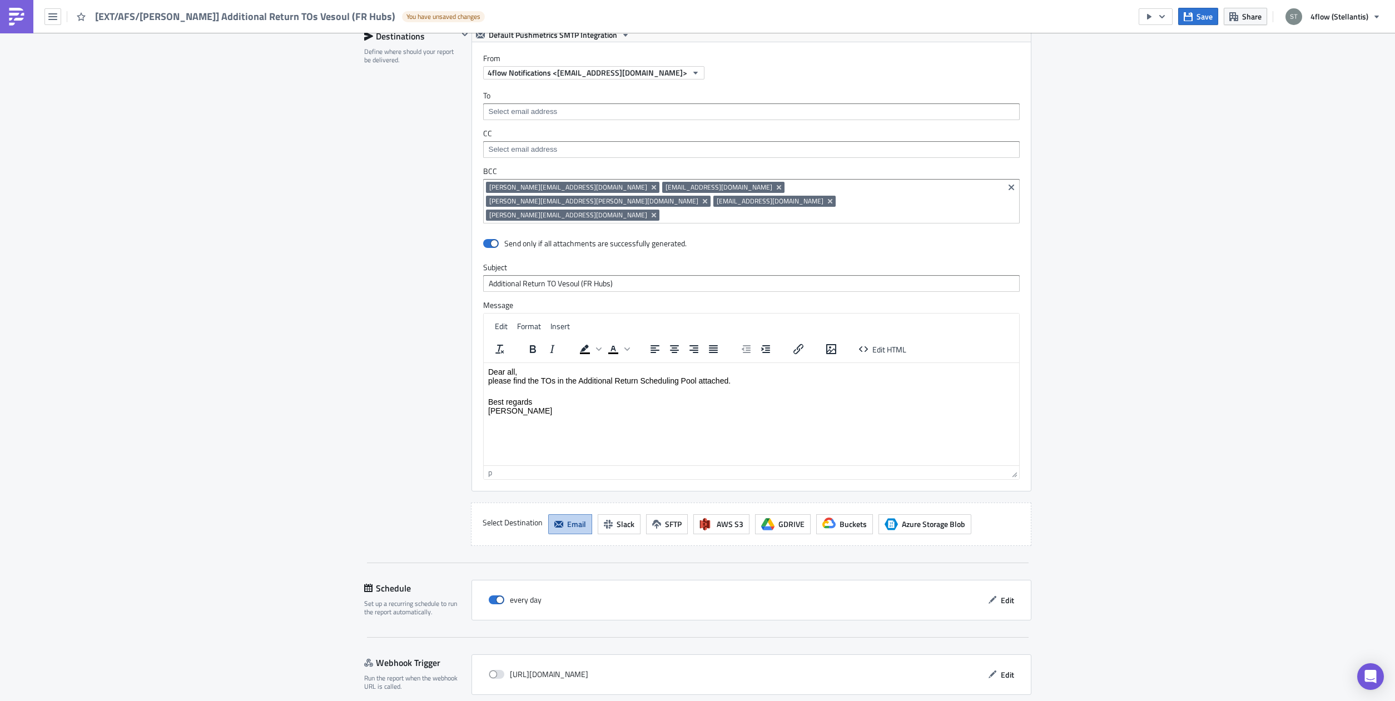
scroll to position [772, 0]
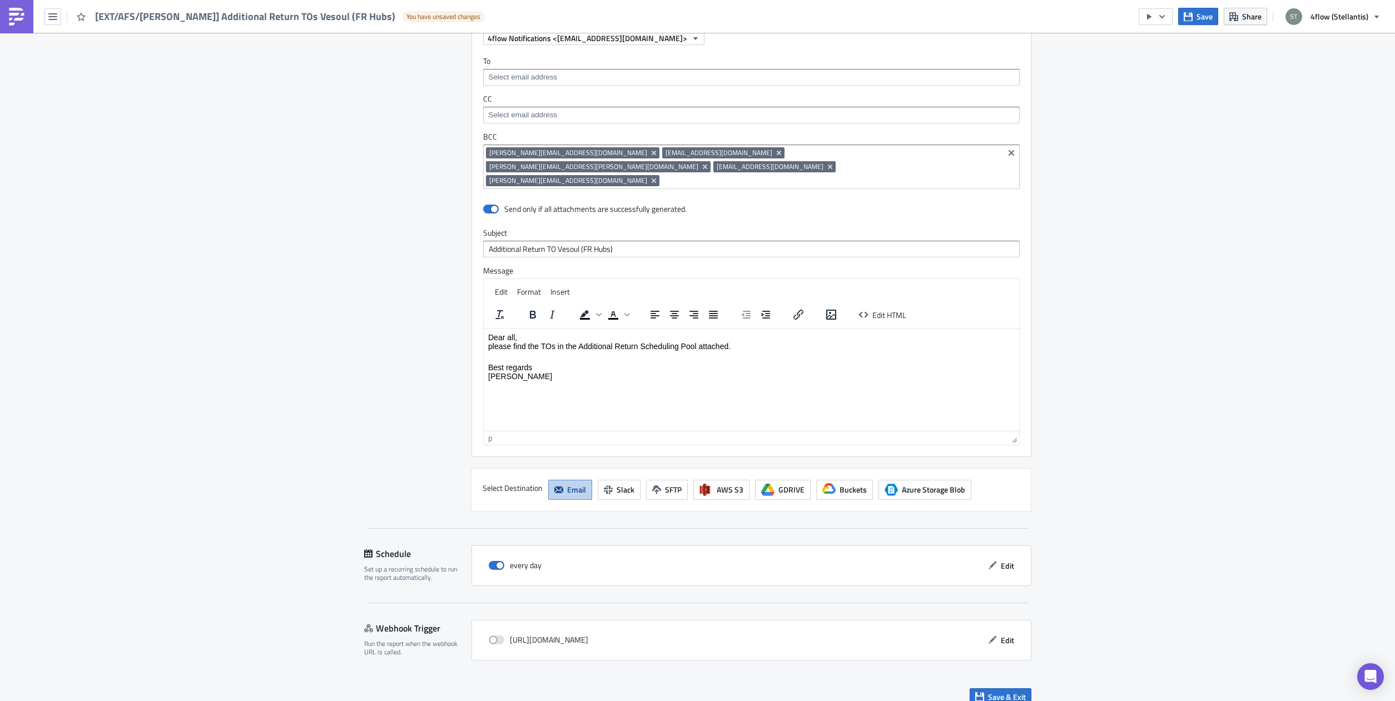
click at [550, 378] on p "Best regards [PERSON_NAME]" at bounding box center [751, 367] width 526 height 27
click at [364, 355] on div "Destinations Define where should your report be delivered." at bounding box center [411, 252] width 94 height 518
click at [565, 385] on html "Dear all, please find the TOs in the Additional Return Scheduling Pool attached…" at bounding box center [750, 356] width 535 height 57
click at [1017, 689] on button "Save & Exit" at bounding box center [1001, 696] width 62 height 17
